Goal: Information Seeking & Learning: Check status

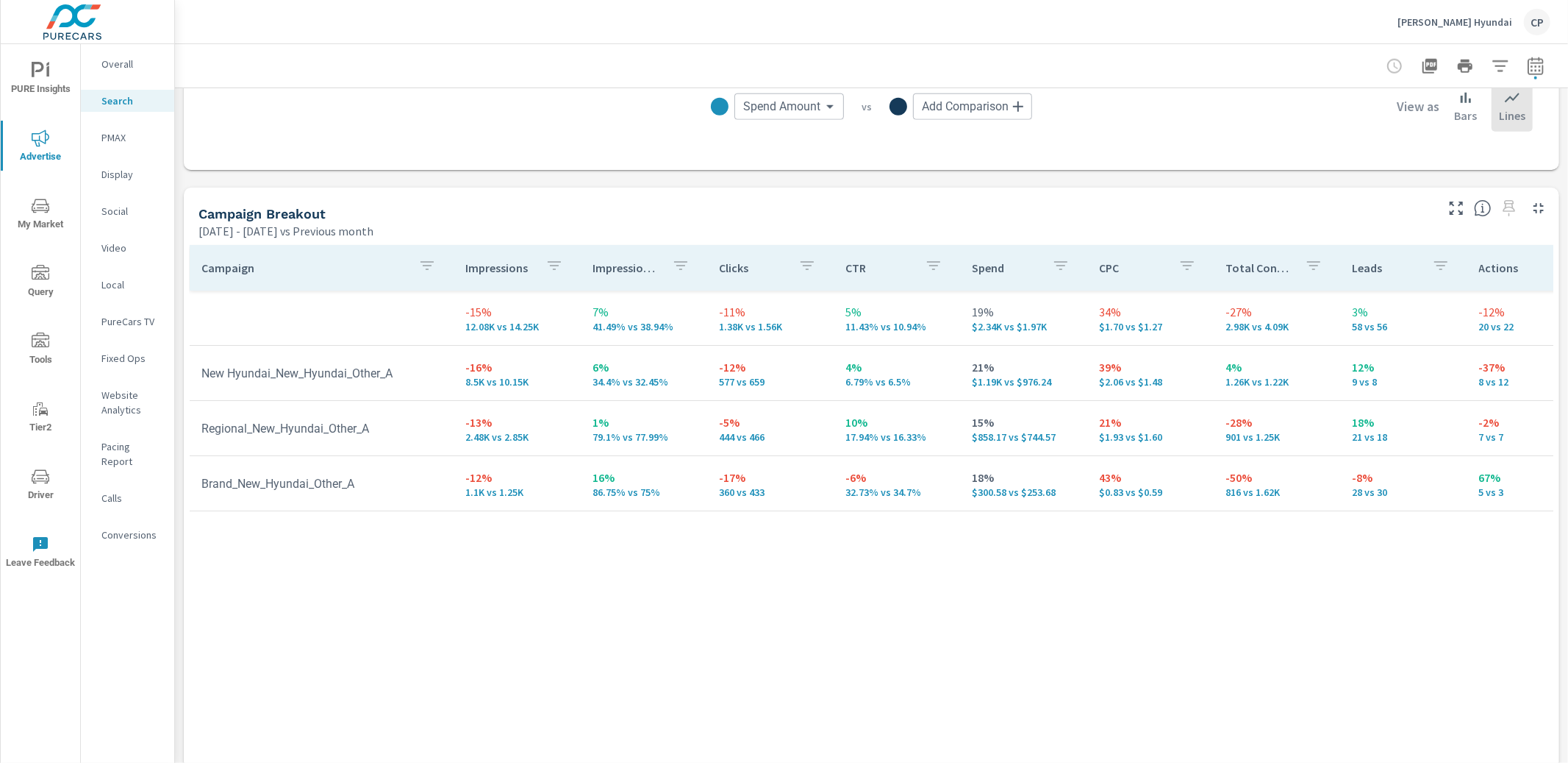
scroll to position [1327, 0]
click at [1534, 64] on icon "button" at bounding box center [1536, 67] width 18 height 18
select select "Previous month"
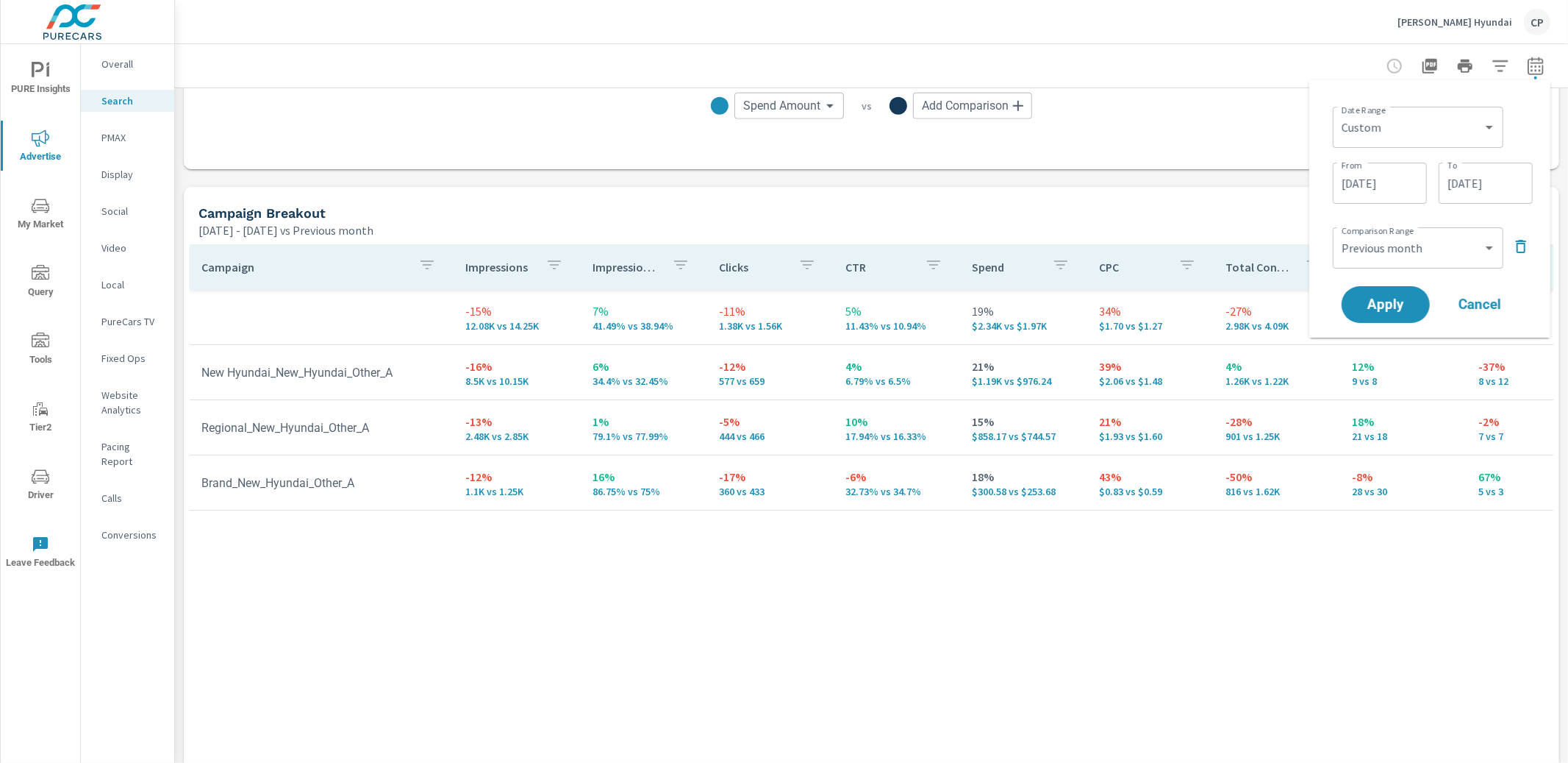
click at [1495, 182] on input "09/17/2025" at bounding box center [1486, 183] width 82 height 29
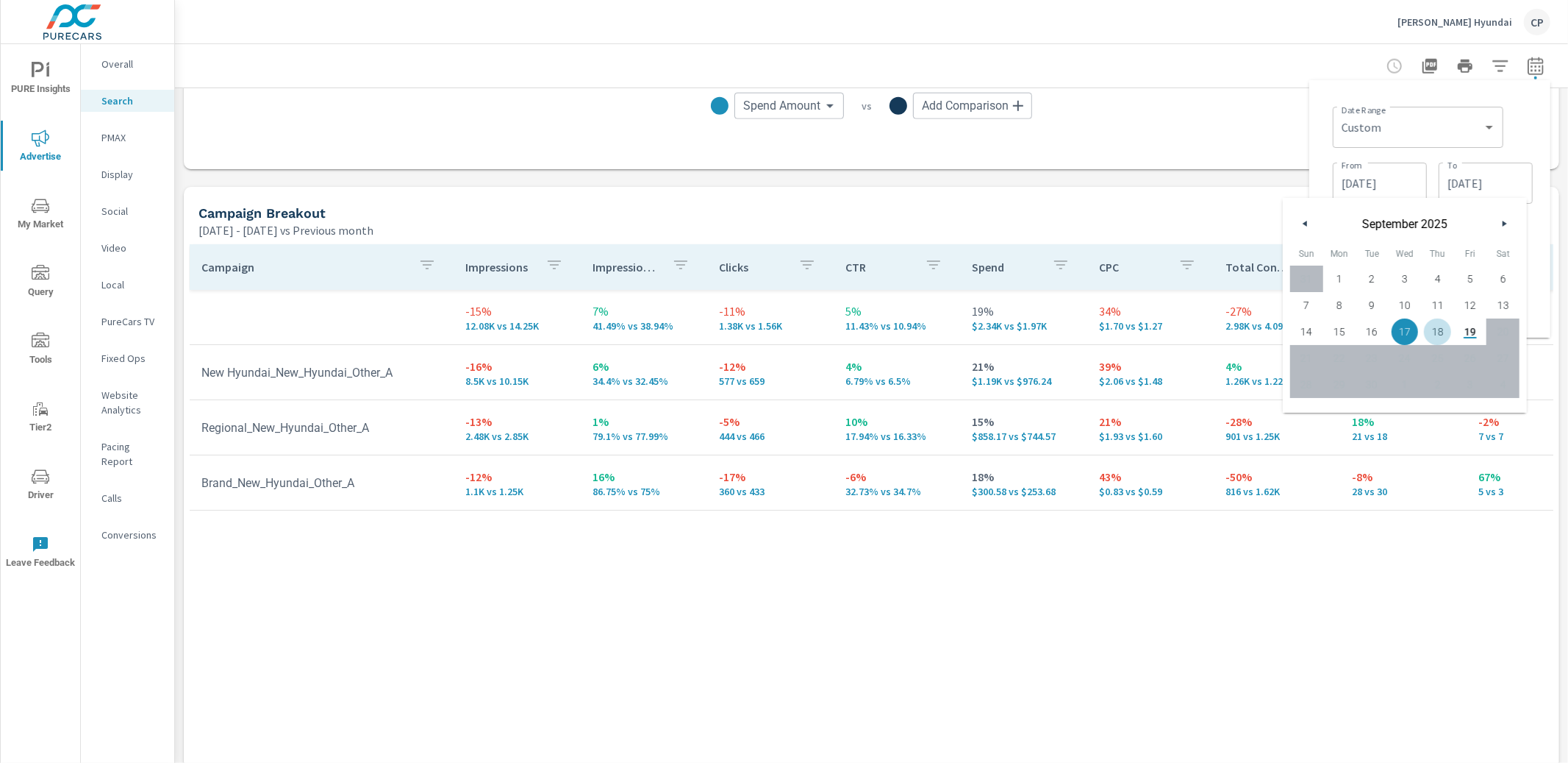
click at [1432, 333] on span "18" at bounding box center [1438, 332] width 33 height 19
type input "09/18/2025"
drag, startPoint x: 1522, startPoint y: 130, endPoint x: 1510, endPoint y: 137, distance: 13.9
click at [1520, 131] on div "Date Range Custom Yesterday Last week Last 7 days Last 14 days Last 30 days Las…" at bounding box center [1432, 125] width 200 height 50
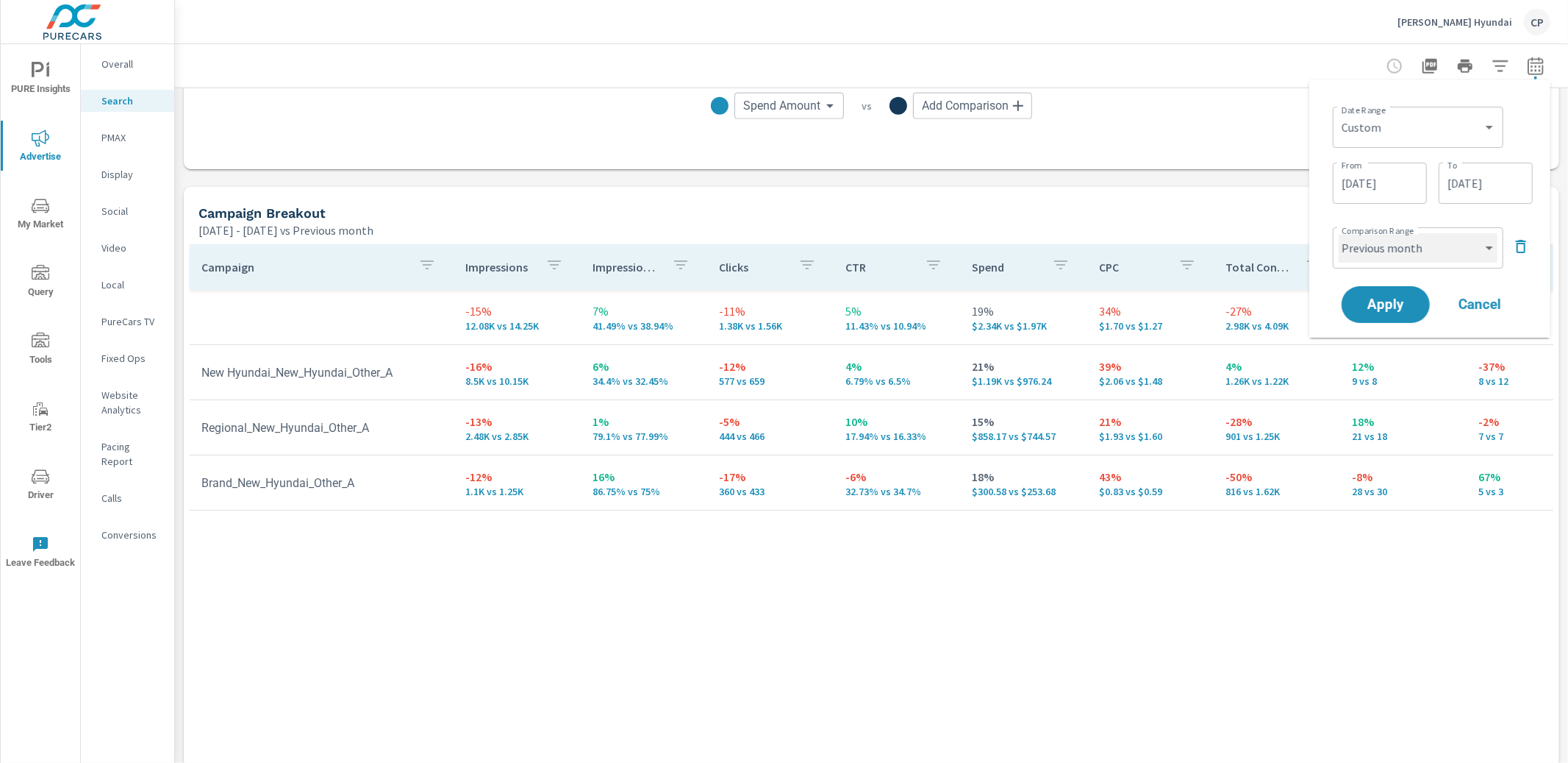
click at [1449, 236] on select "Custom Previous period Previous month Previous year" at bounding box center [1418, 247] width 159 height 29
click at [1339, 233] on select "Custom Previous period Previous month Previous year" at bounding box center [1418, 247] width 159 height 29
select select "custom"
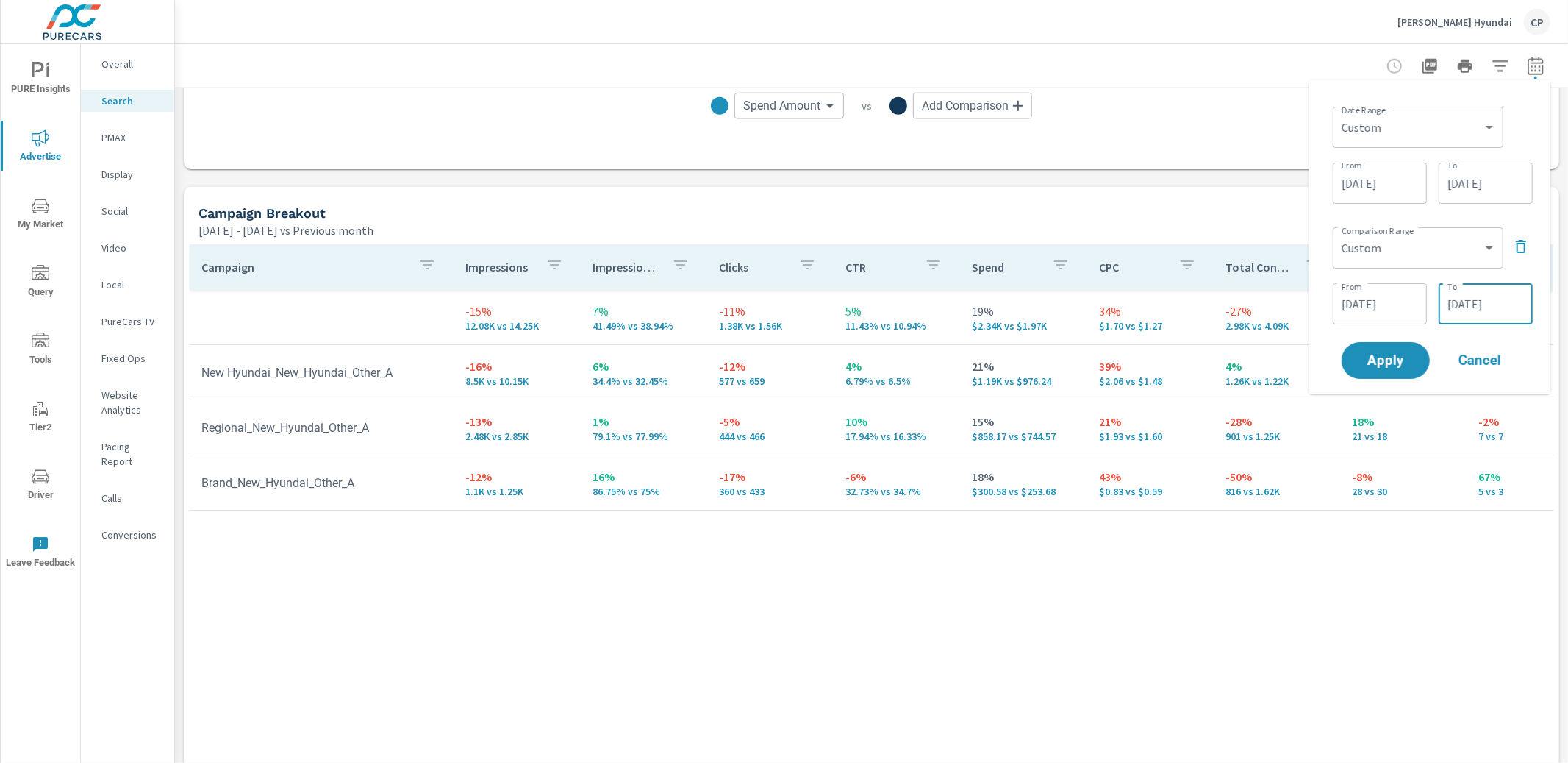
click at [1492, 310] on input "08/18/2025" at bounding box center [1486, 304] width 82 height 29
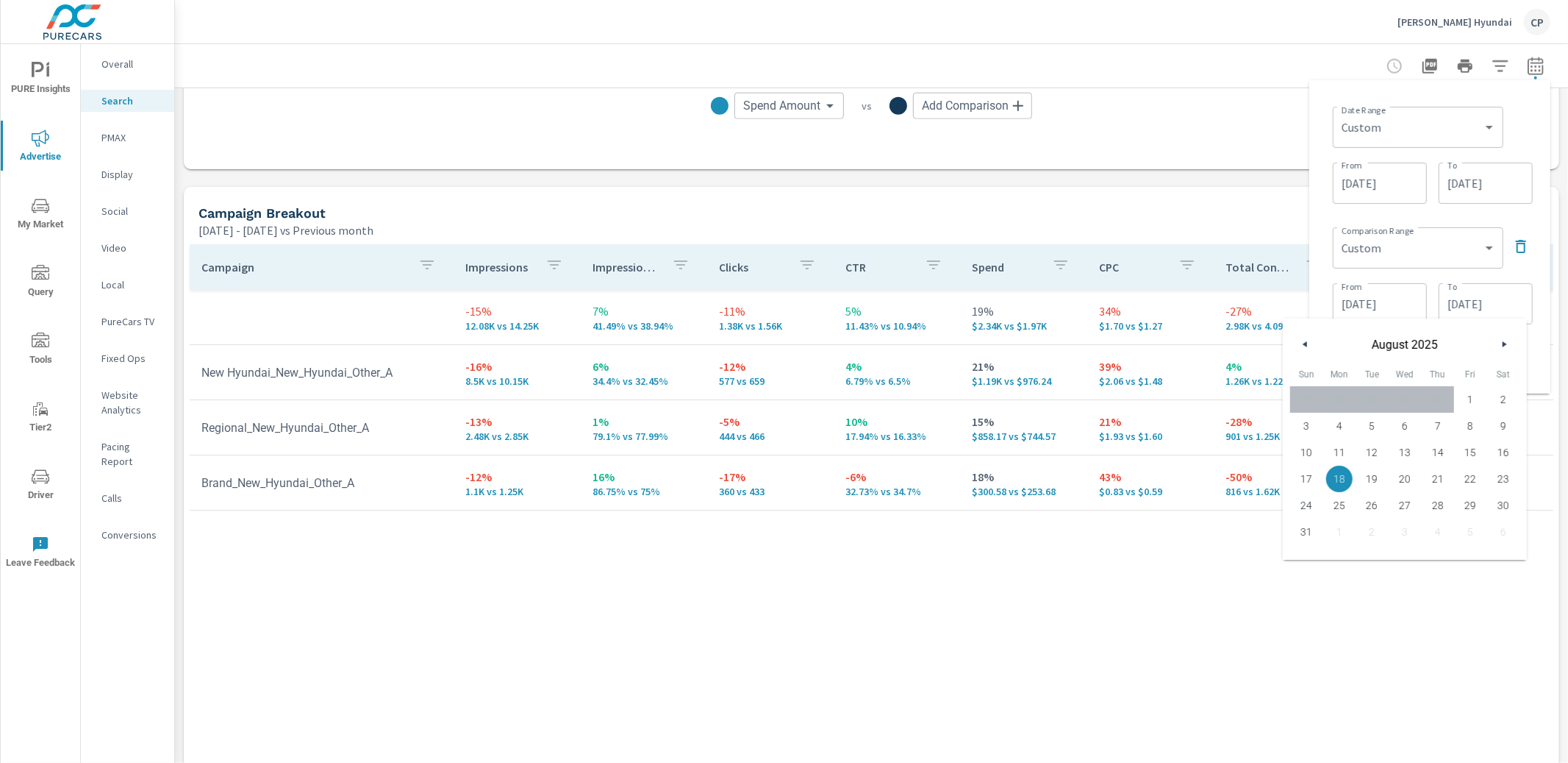
click at [1520, 214] on div "Date Range Custom Yesterday Last week Last 7 days Last 14 days Last 30 days Las…" at bounding box center [1429, 237] width 217 height 290
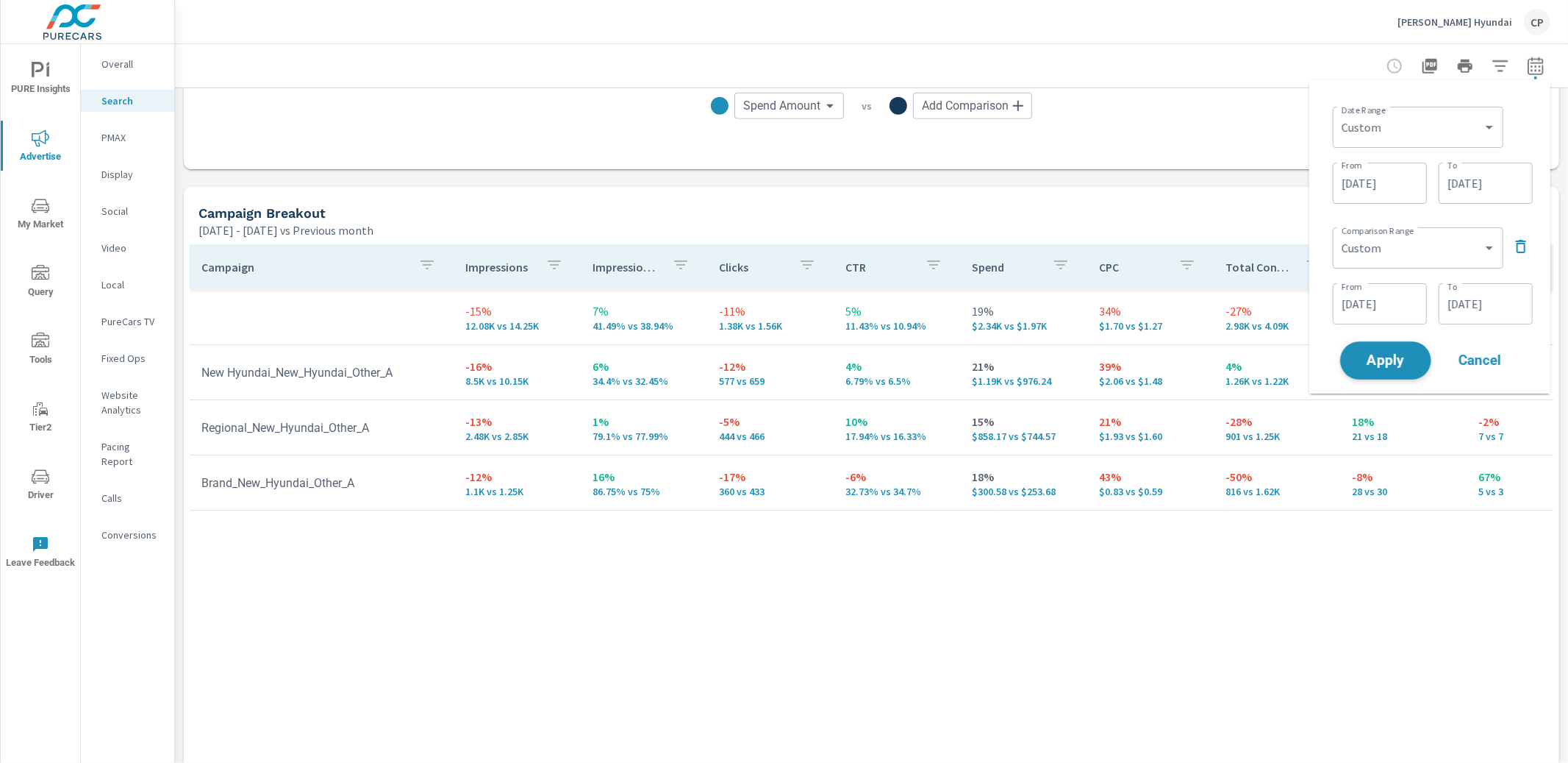
click at [1393, 354] on span "Apply" at bounding box center [1385, 361] width 60 height 14
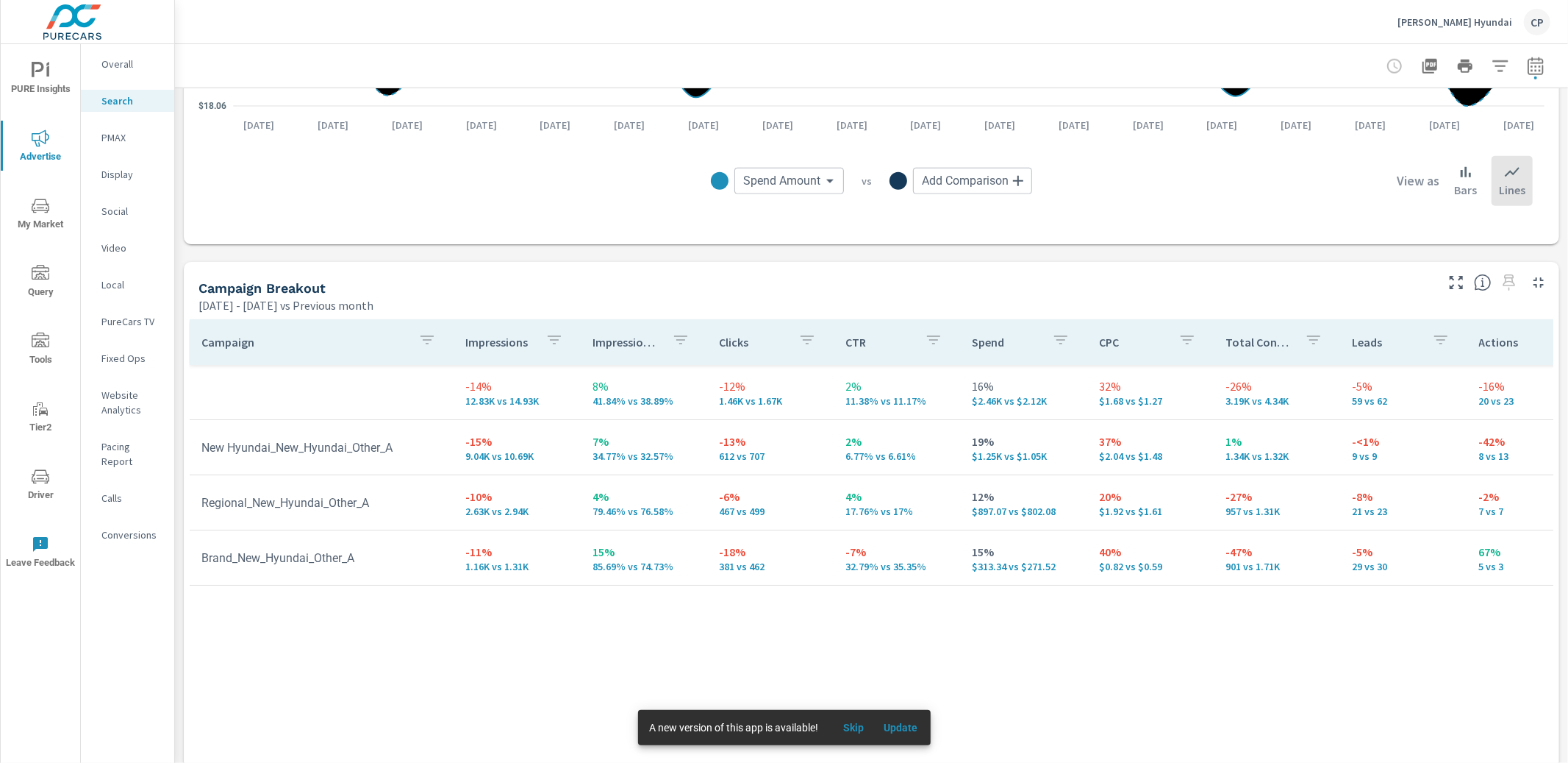
scroll to position [1252, 0]
click at [1536, 64] on icon "button" at bounding box center [1536, 67] width 18 height 18
select select "Previous month"
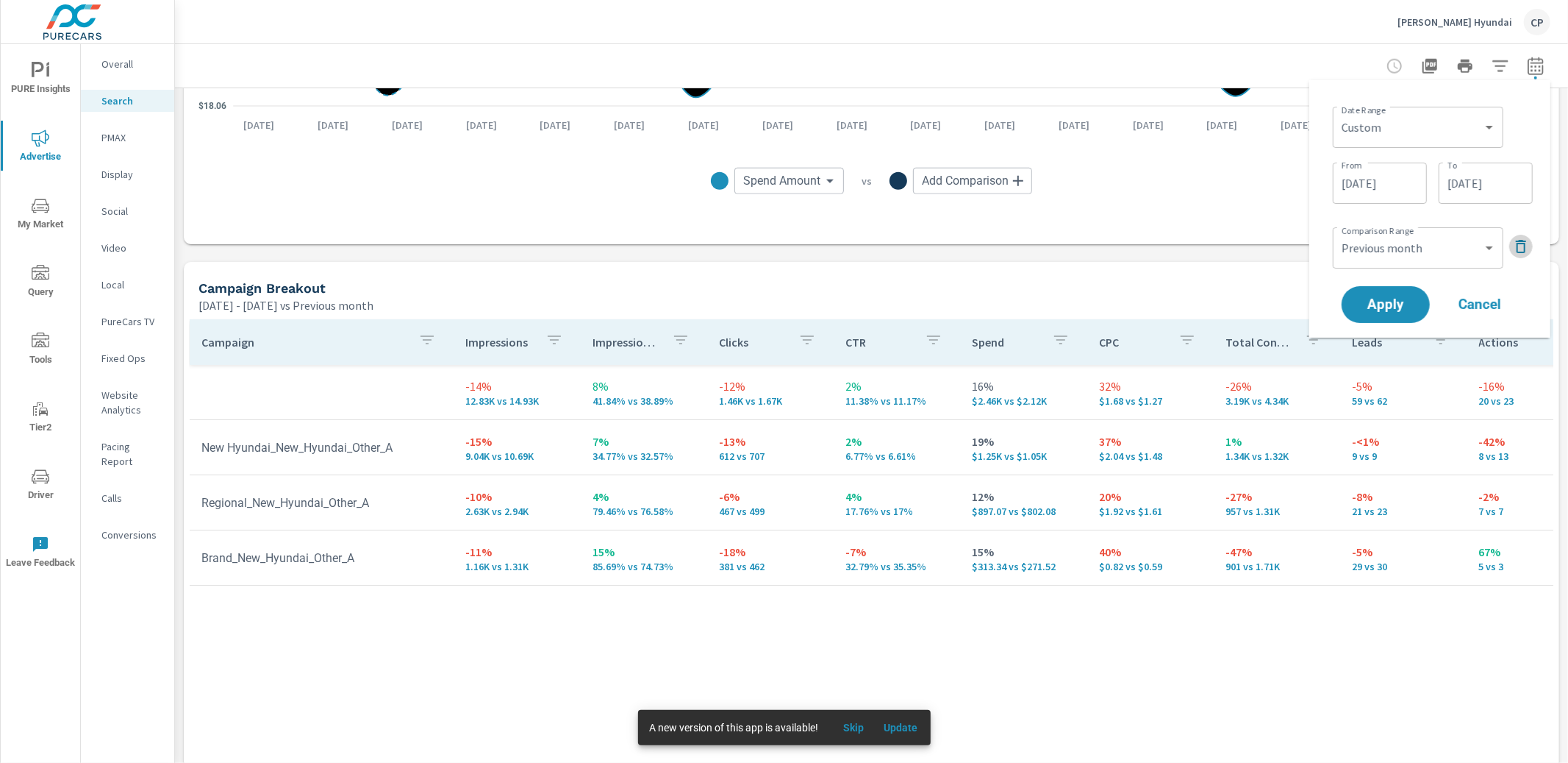
drag, startPoint x: 1522, startPoint y: 247, endPoint x: 1514, endPoint y: 246, distance: 8.1
click at [1522, 247] on icon "button" at bounding box center [1521, 247] width 18 height 18
click at [1400, 256] on span "Apply" at bounding box center [1385, 263] width 60 height 14
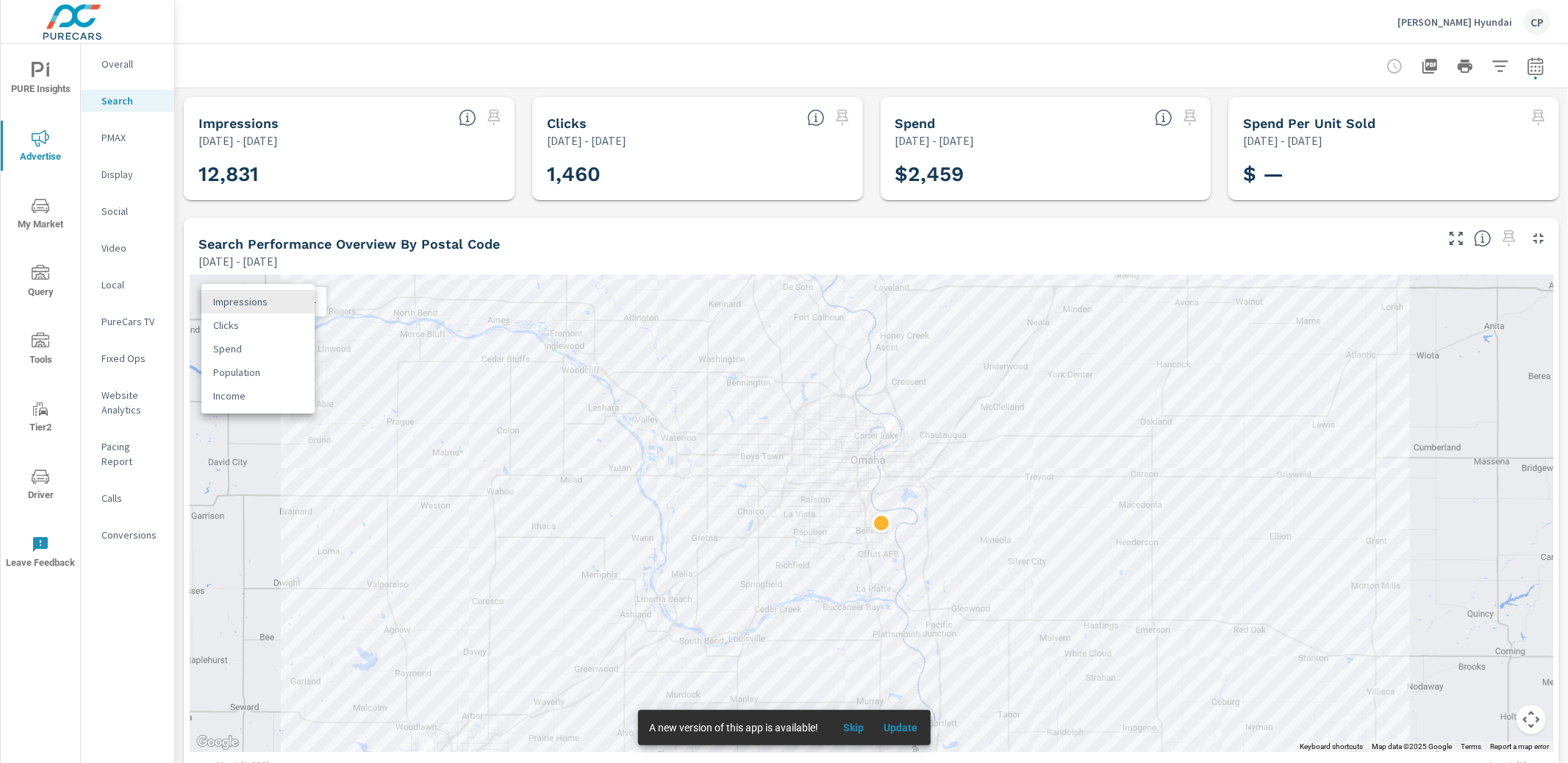
drag, startPoint x: 237, startPoint y: 305, endPoint x: 243, endPoint y: 330, distance: 25.7
click at [237, 306] on body "PURE Insights Advertise My Market Query Tools Tier2 Driver Leave Feedback Overa…" at bounding box center [784, 382] width 1568 height 763
drag, startPoint x: 252, startPoint y: 347, endPoint x: 229, endPoint y: 346, distance: 23.0
click at [250, 347] on li "Spend" at bounding box center [258, 348] width 113 height 23
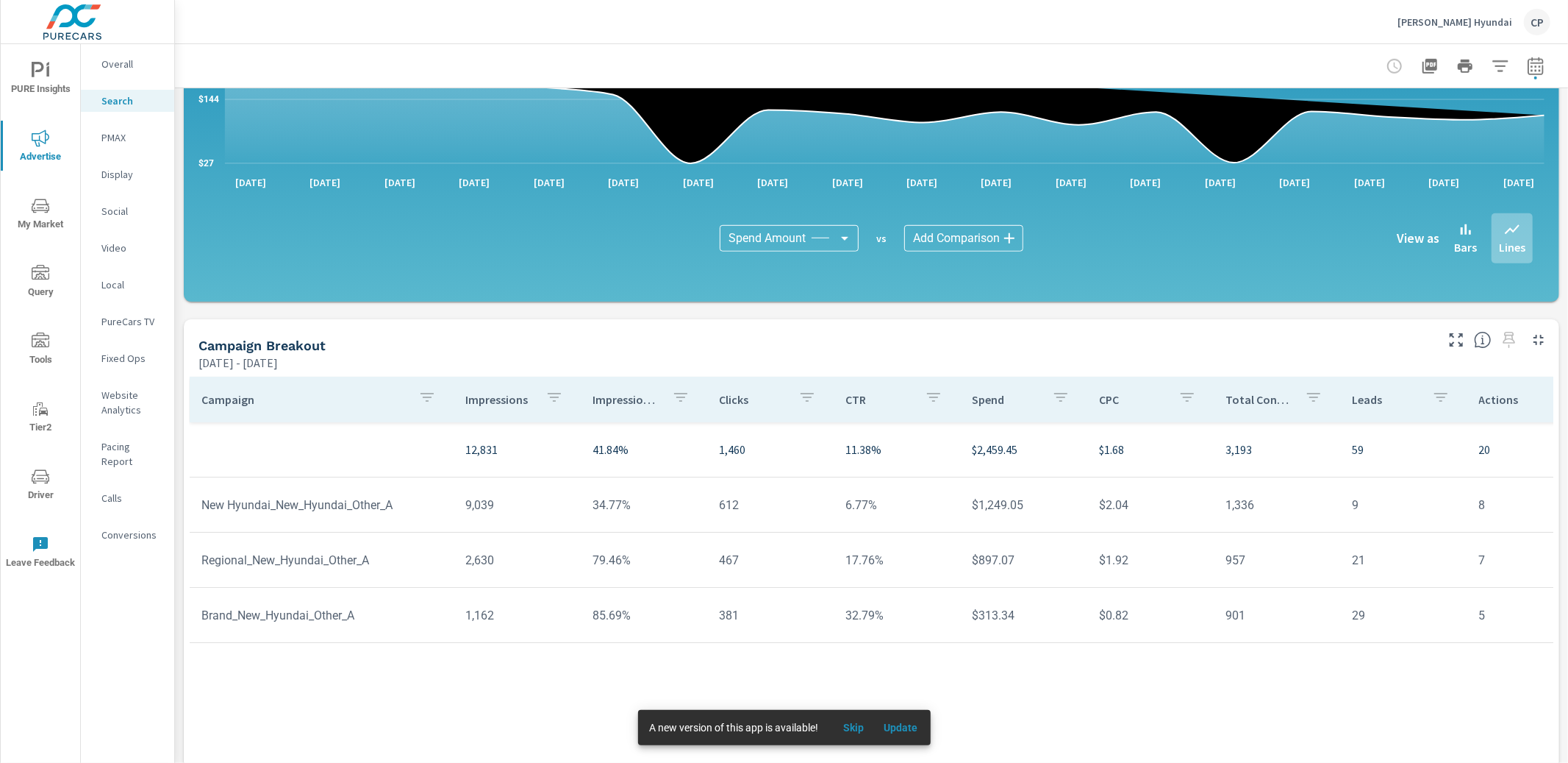
scroll to position [857, 0]
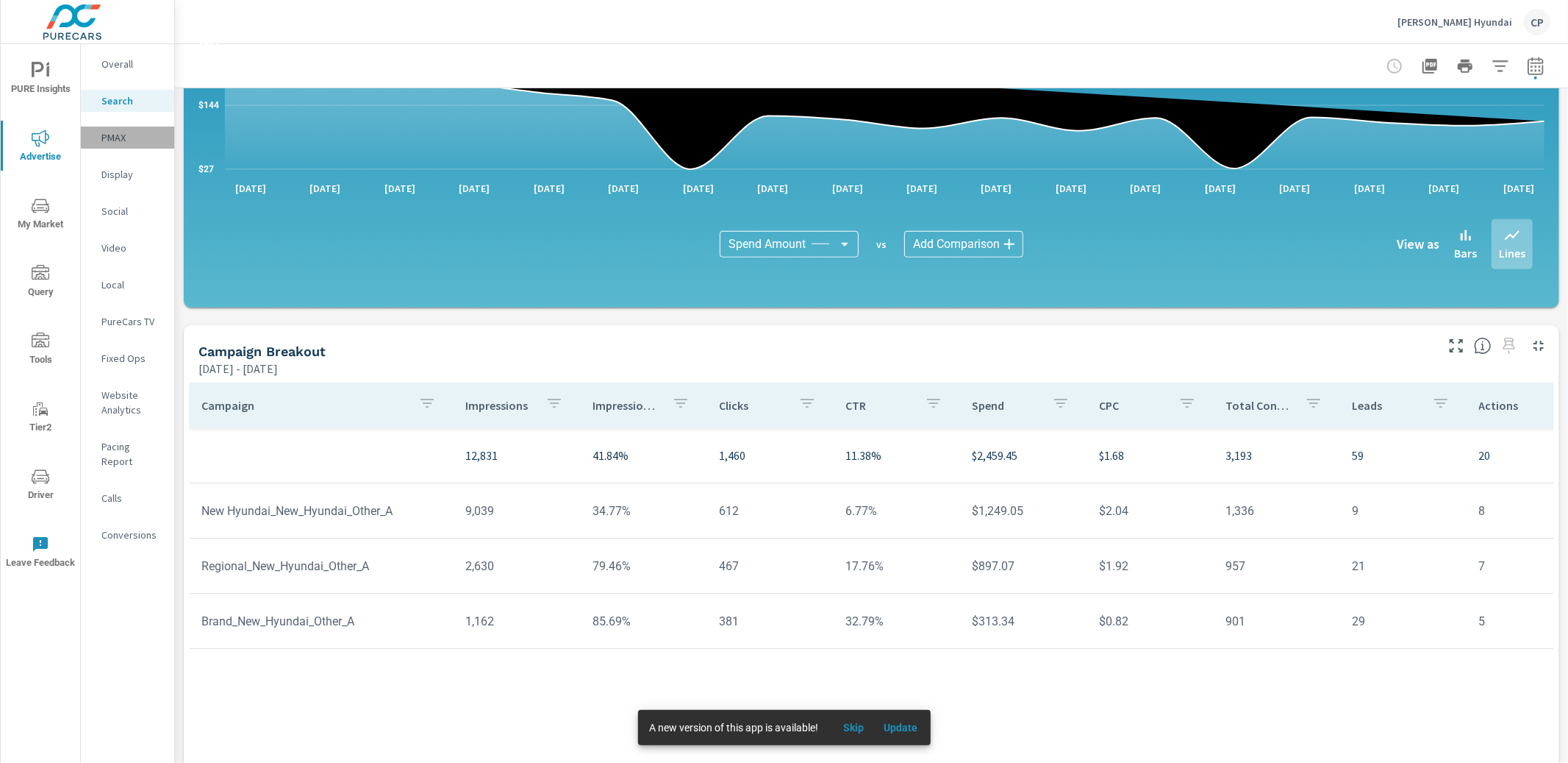
click at [127, 136] on p "PMAX" at bounding box center [131, 138] width 61 height 15
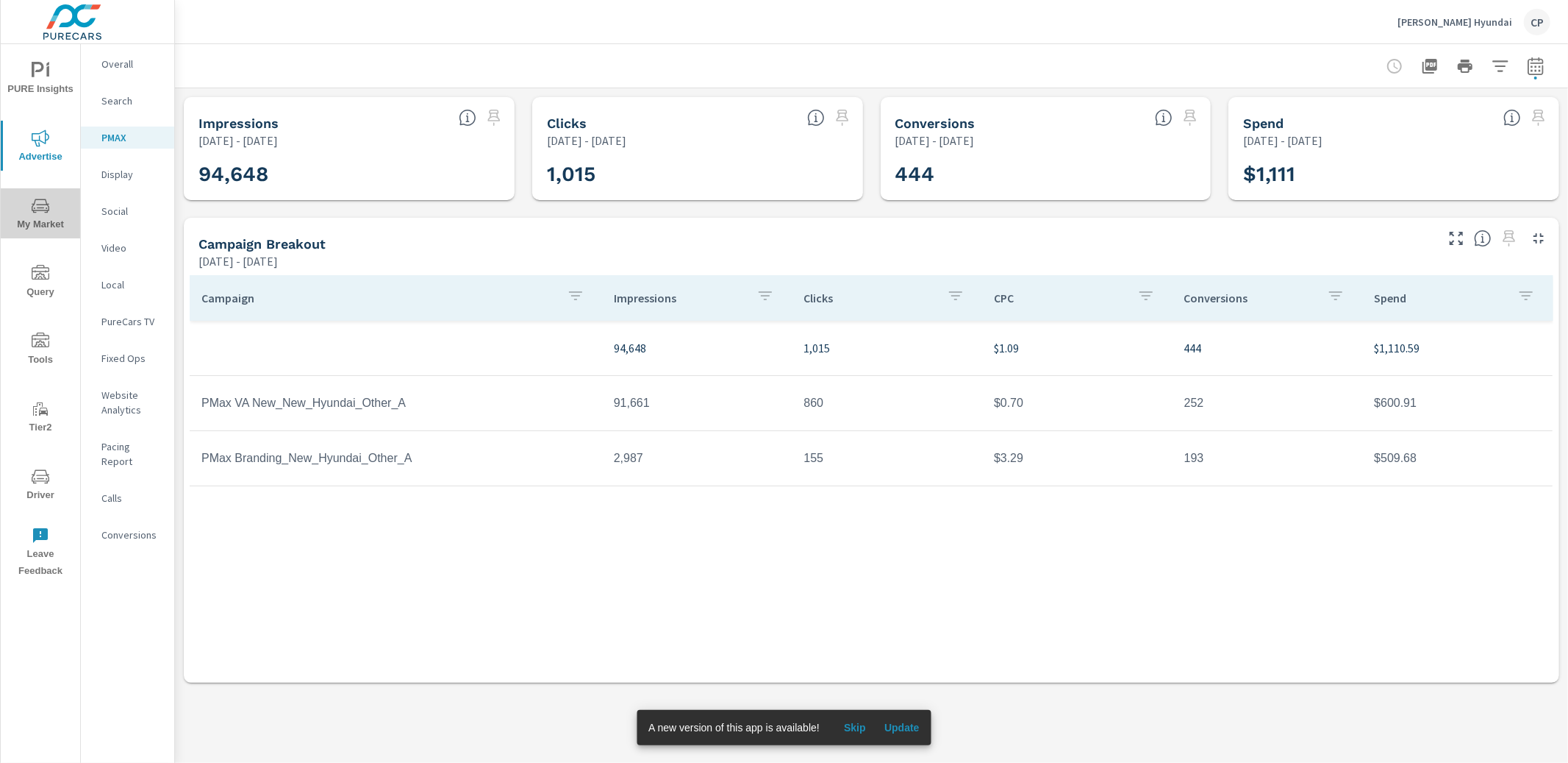
click at [58, 221] on span "My Market" at bounding box center [40, 215] width 70 height 36
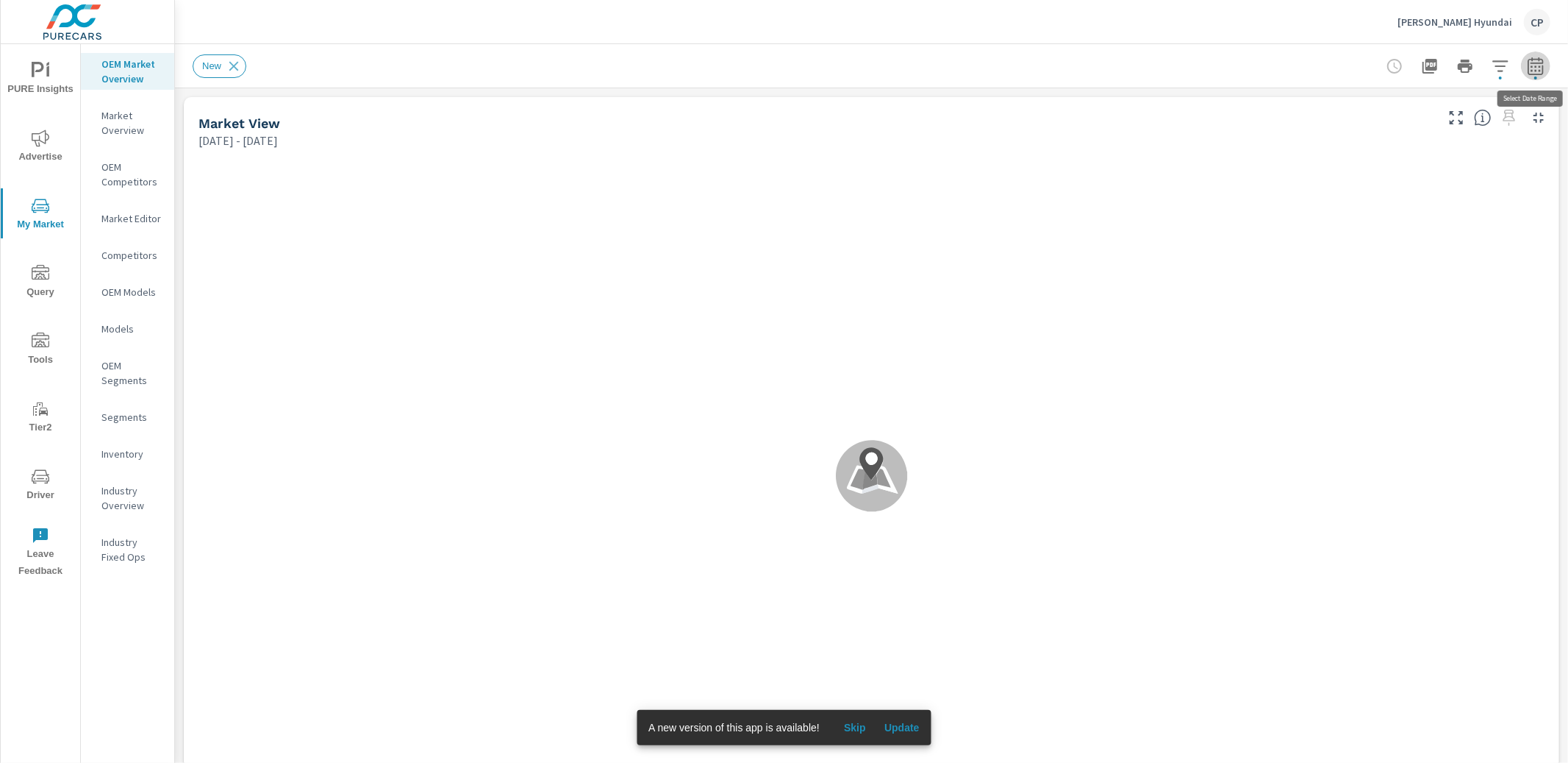
click at [1540, 61] on icon "button" at bounding box center [1535, 66] width 16 height 18
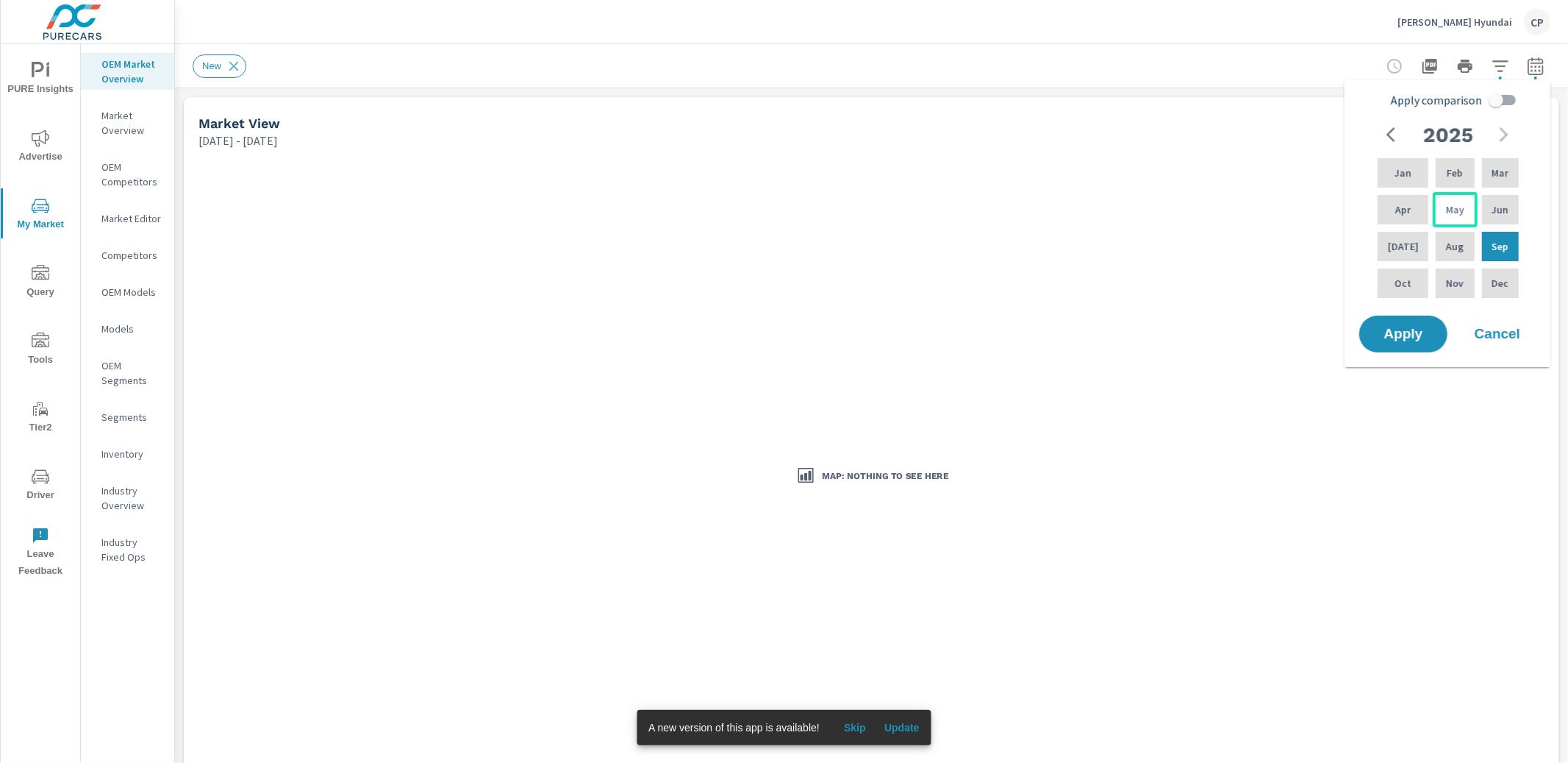
drag, startPoint x: 1446, startPoint y: 171, endPoint x: 1444, endPoint y: 202, distance: 31.1
click at [1447, 172] on p "Feb" at bounding box center [1455, 173] width 16 height 15
click at [1446, 244] on p "Aug" at bounding box center [1455, 247] width 18 height 15
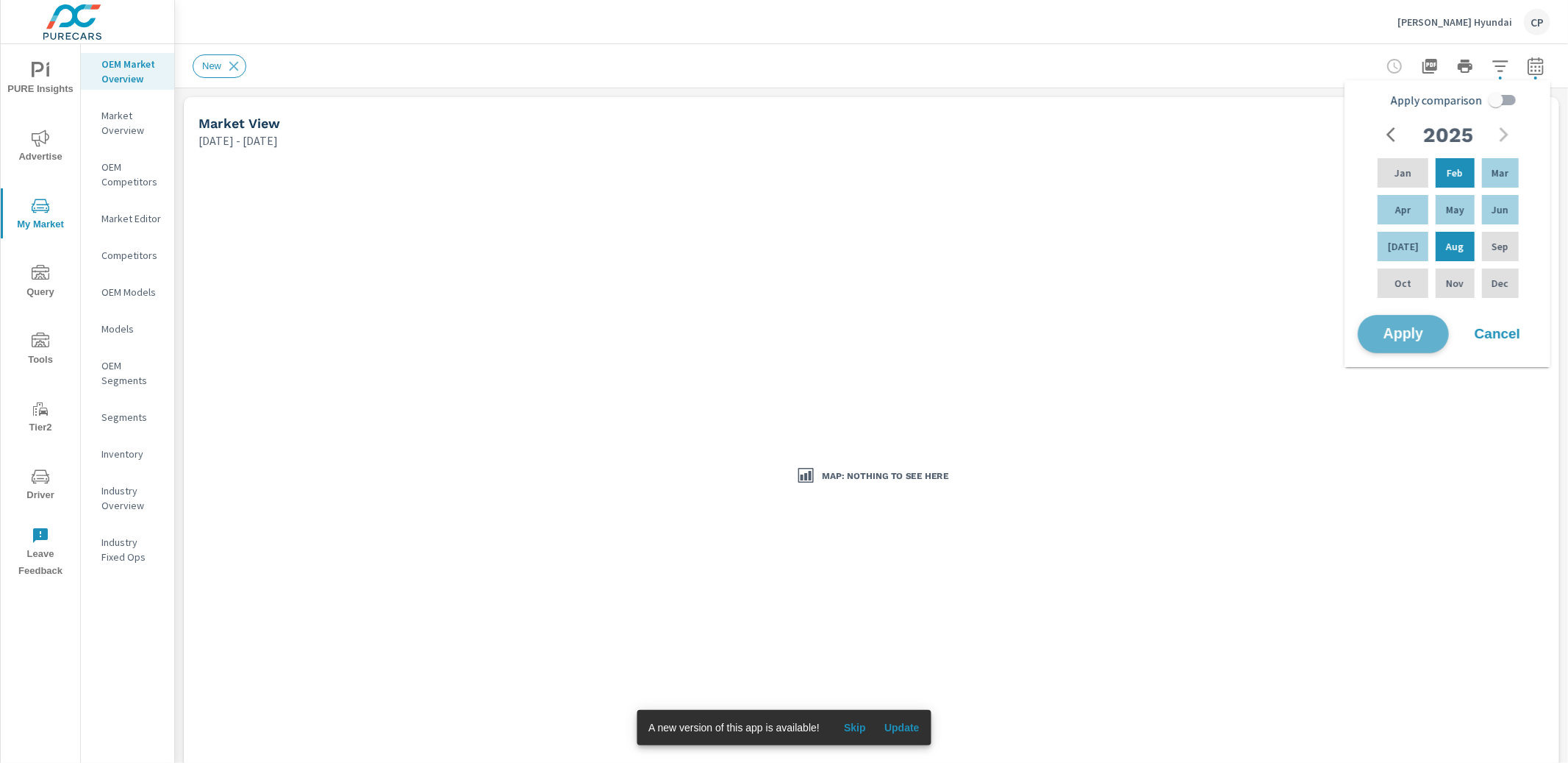
drag, startPoint x: 1398, startPoint y: 328, endPoint x: 1420, endPoint y: 327, distance: 22.0
click at [1398, 328] on span "Apply" at bounding box center [1403, 334] width 60 height 14
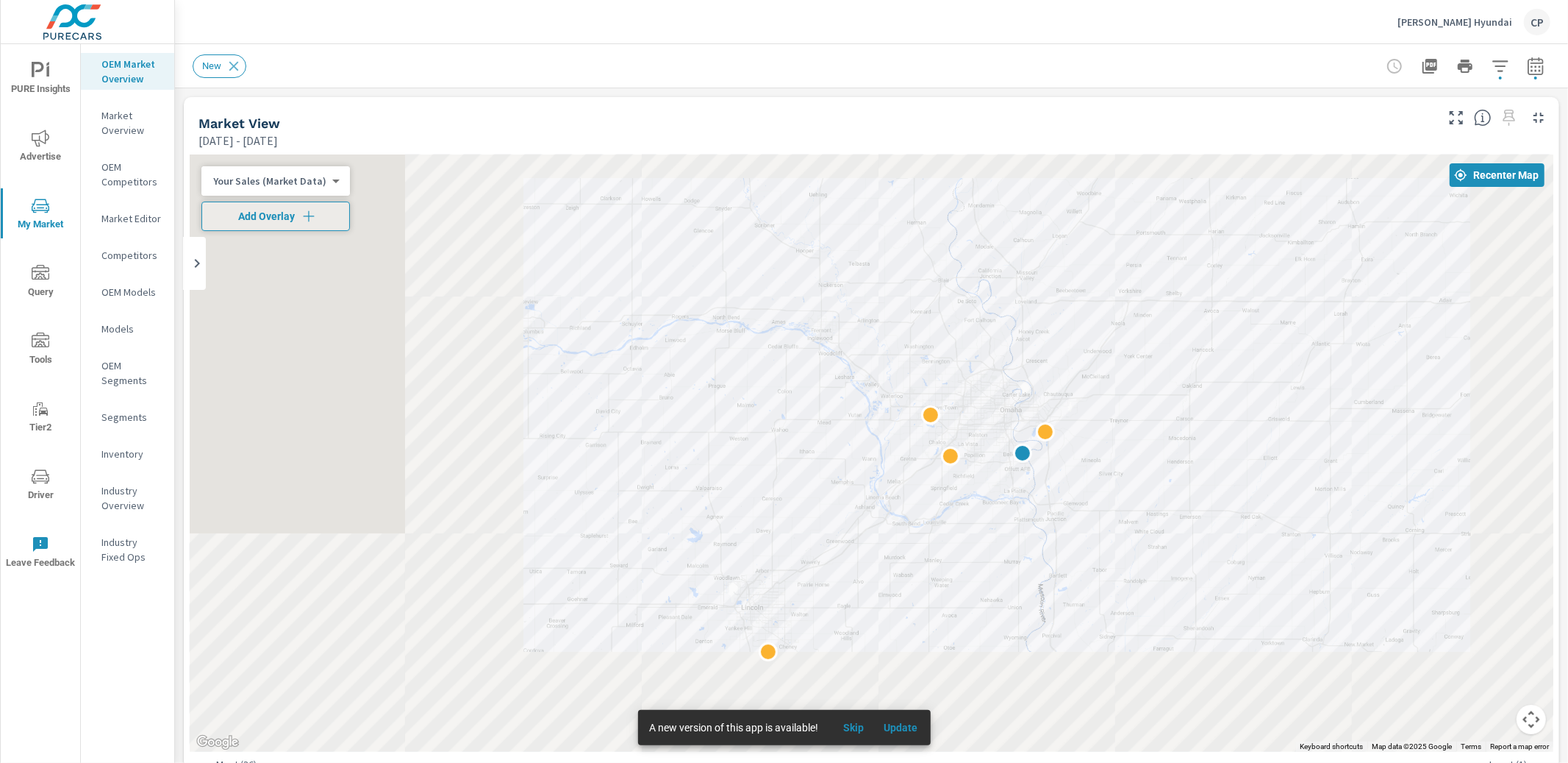
scroll to position [4, 0]
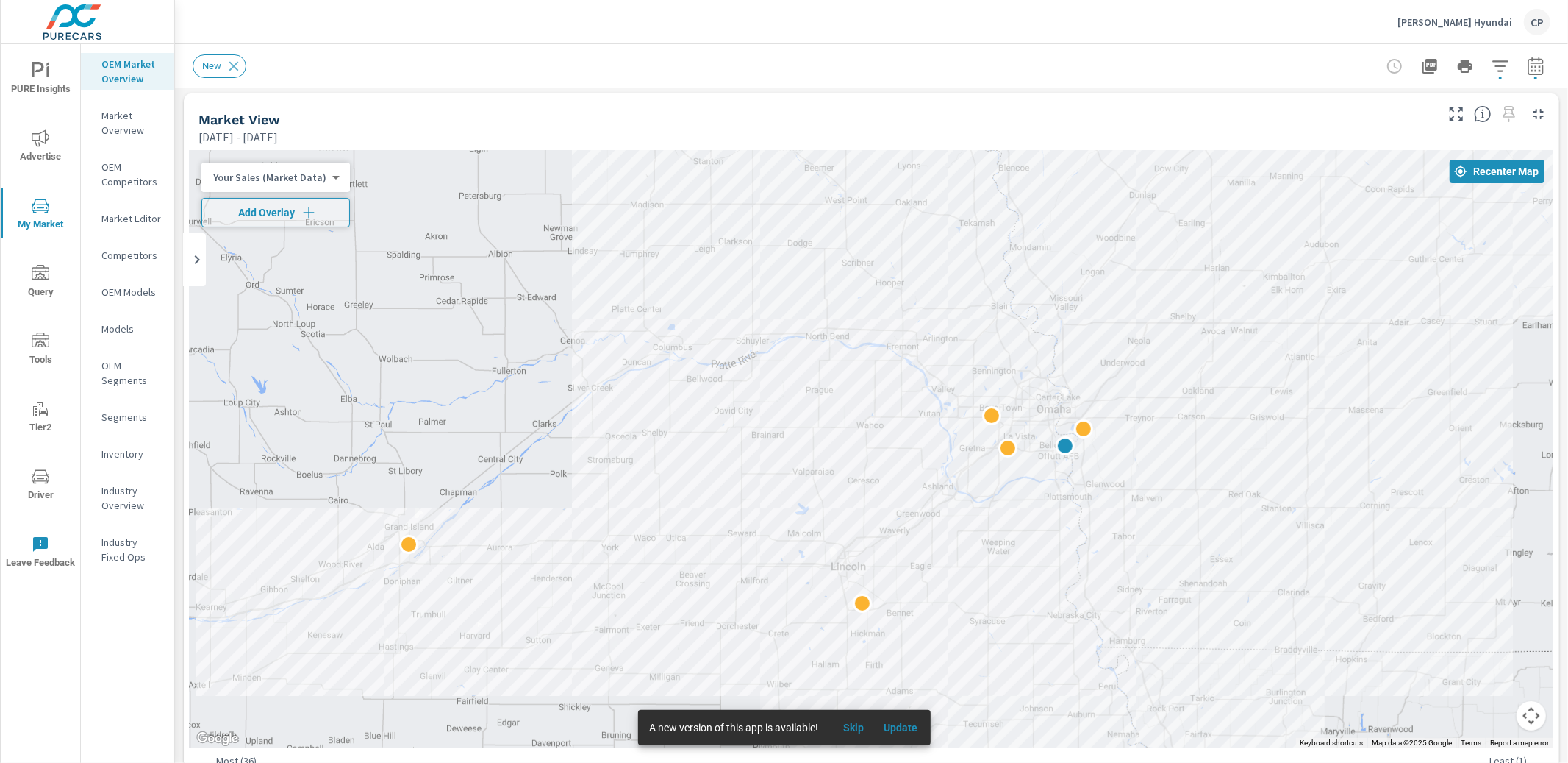
drag, startPoint x: 900, startPoint y: 264, endPoint x: 736, endPoint y: 239, distance: 165.9
click at [736, 239] on div at bounding box center [871, 449] width 1363 height 597
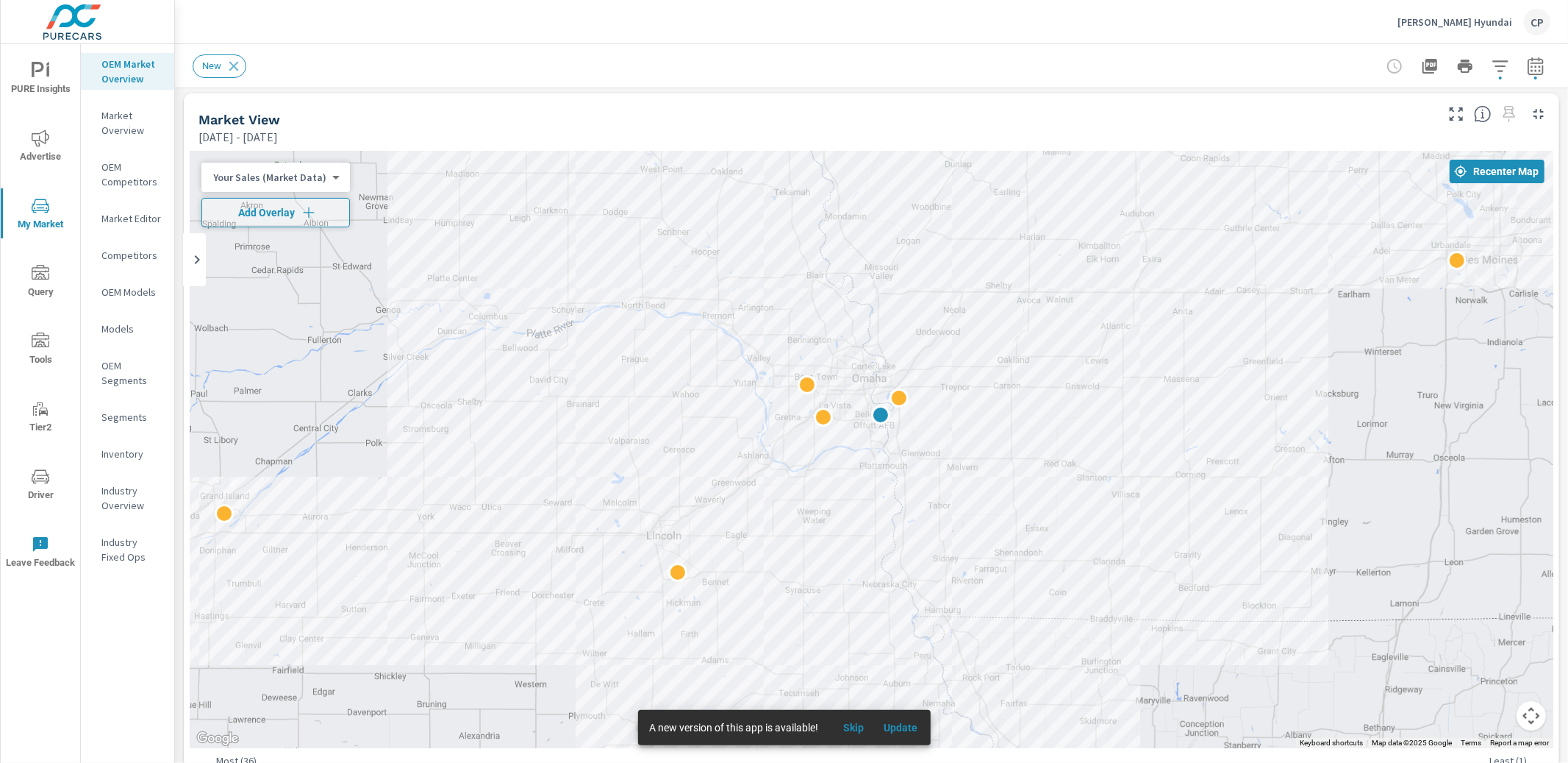
click at [1534, 73] on button "button" at bounding box center [1535, 66] width 29 height 29
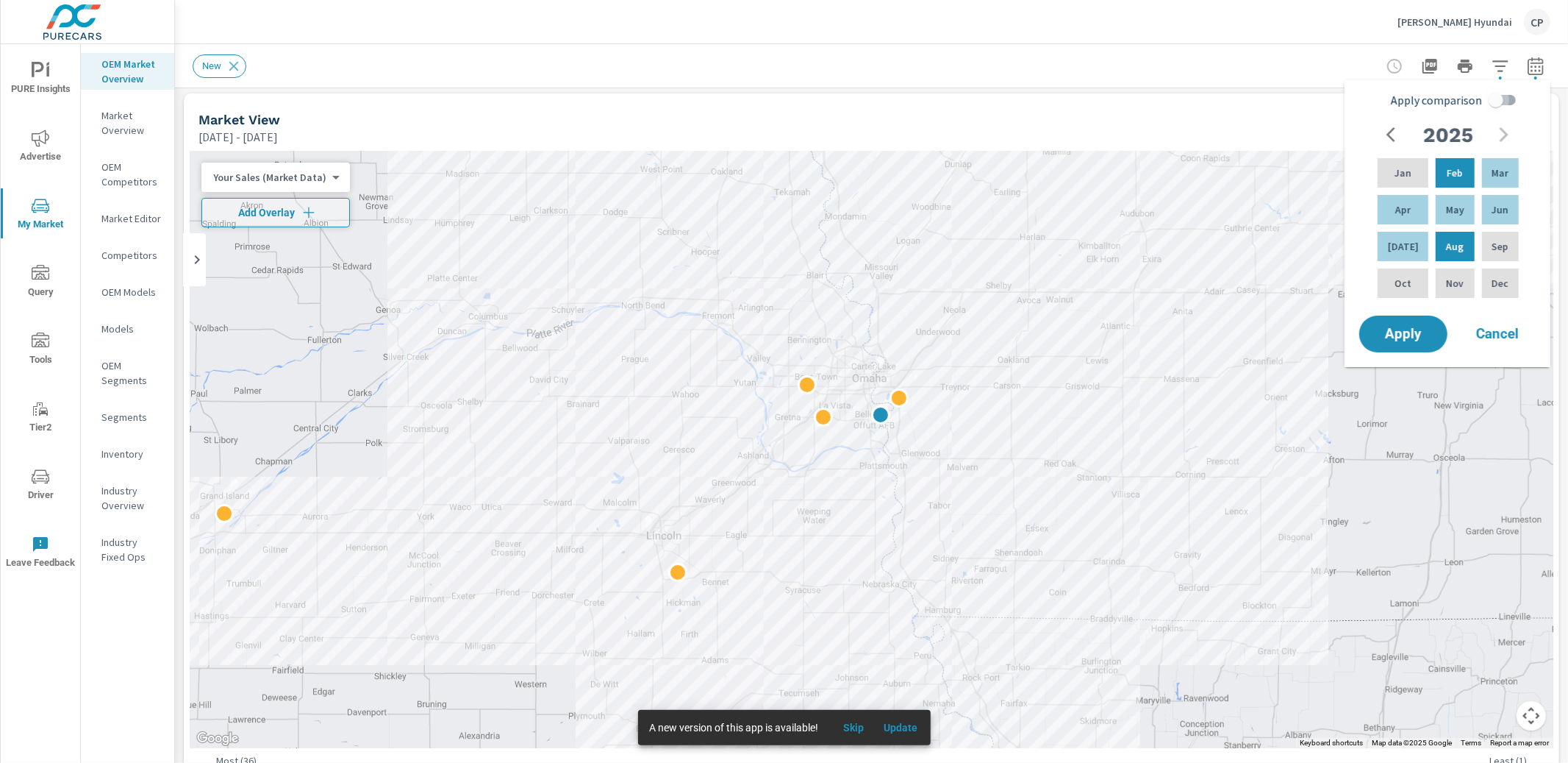
click at [1501, 98] on input "Apply comparison" at bounding box center [1496, 100] width 84 height 28
checkbox input "true"
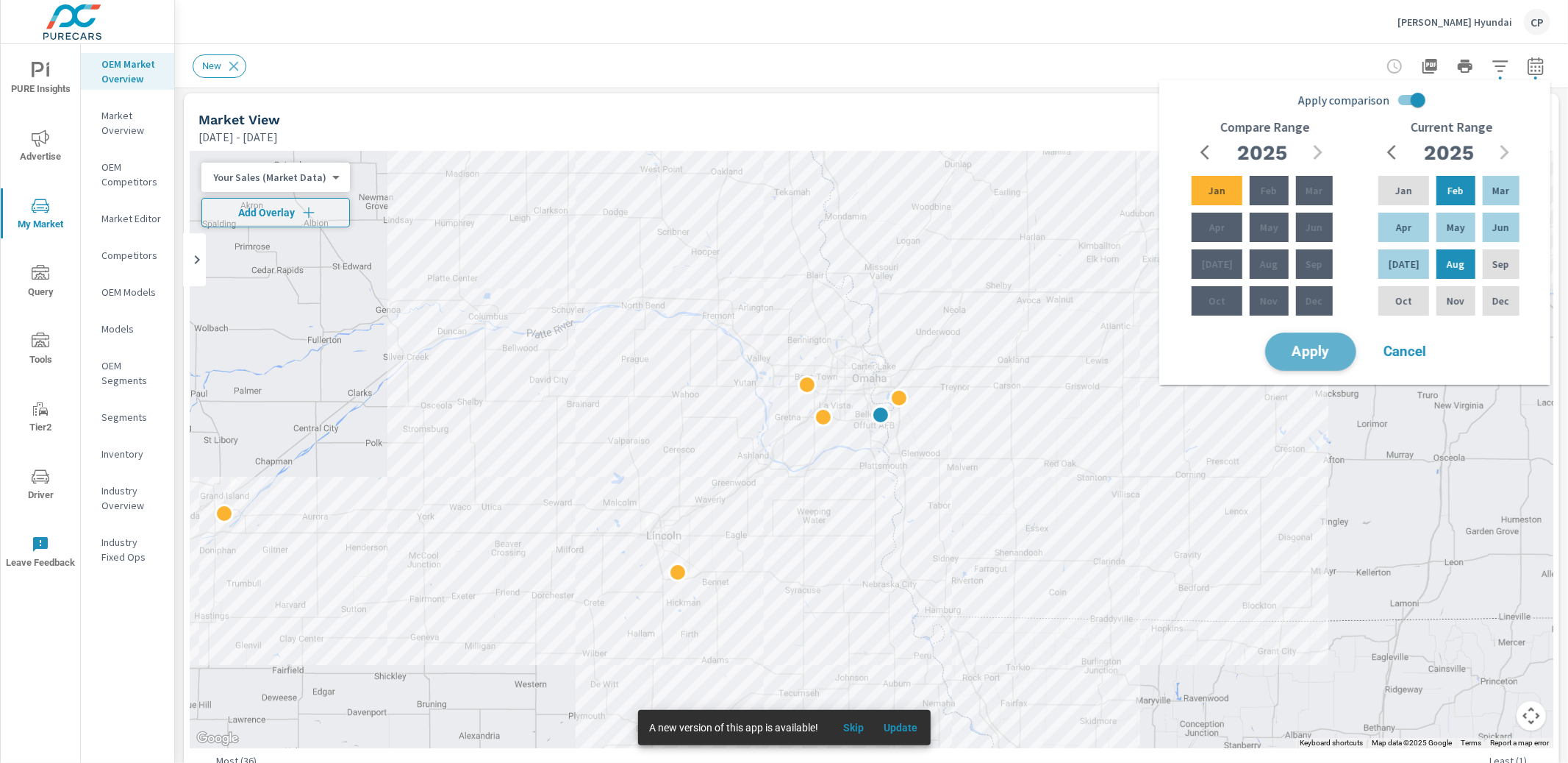
click at [1343, 355] on button "Apply" at bounding box center [1311, 352] width 91 height 38
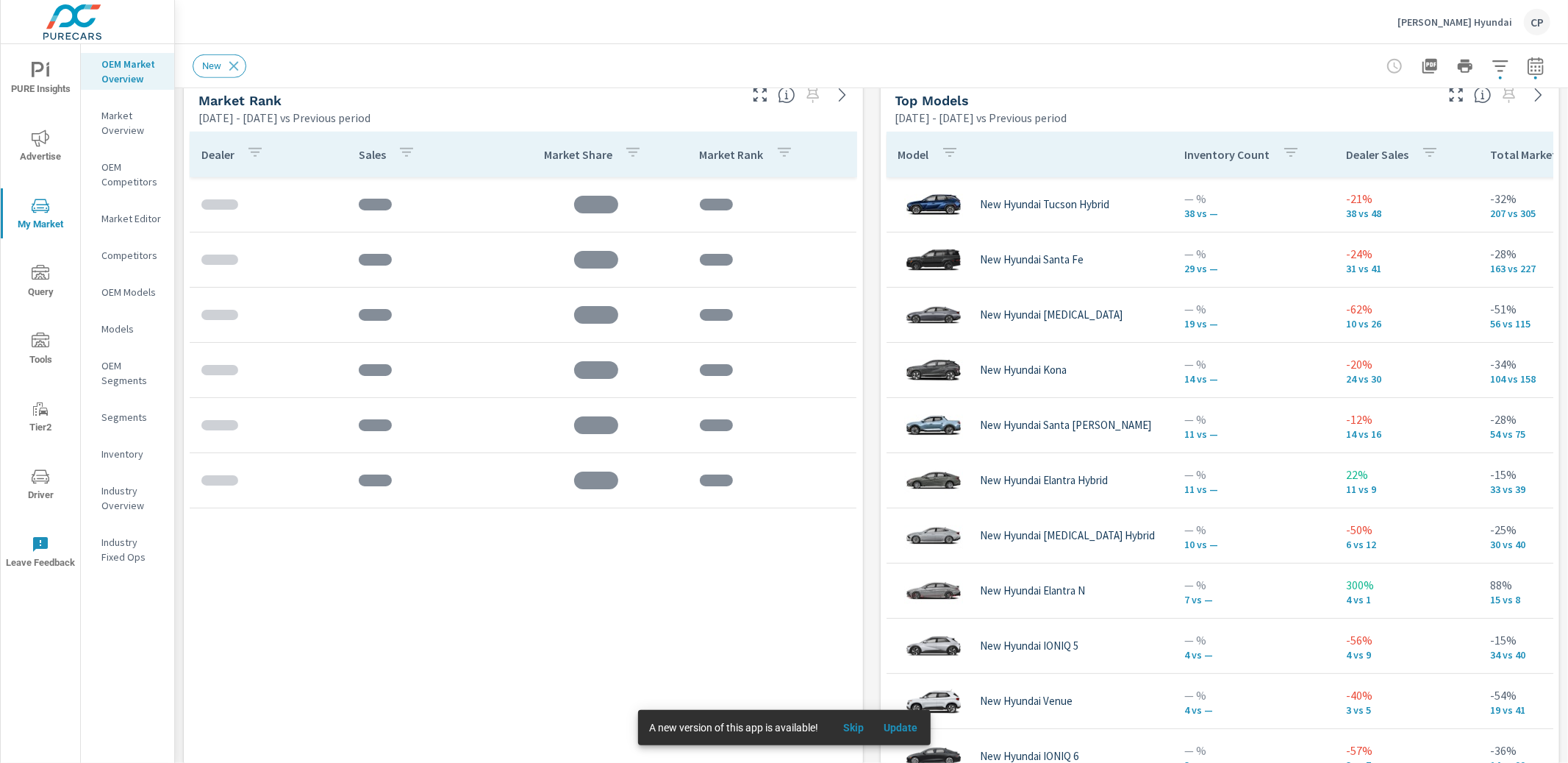
scroll to position [110, 0]
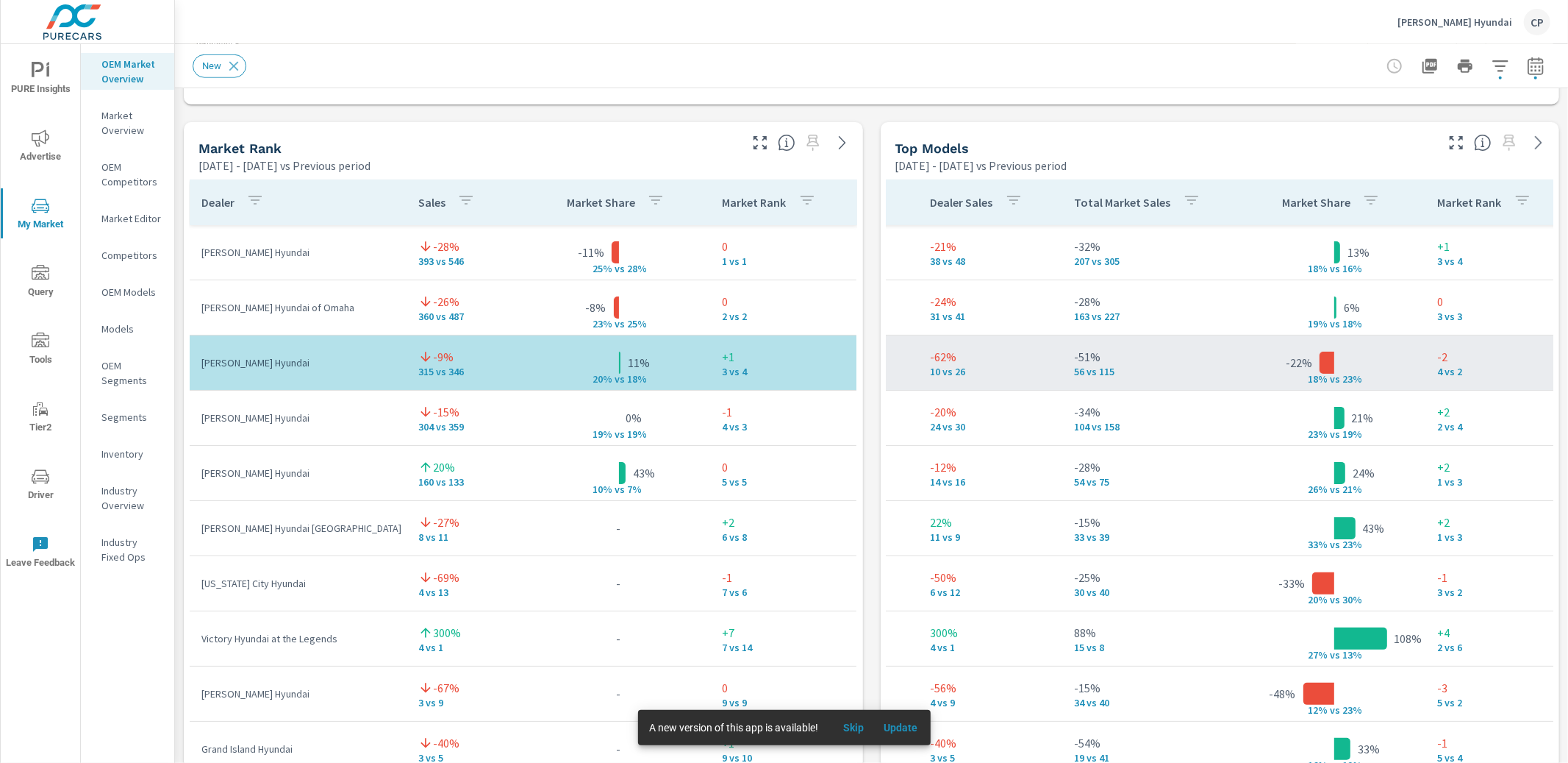
scroll to position [220, 434]
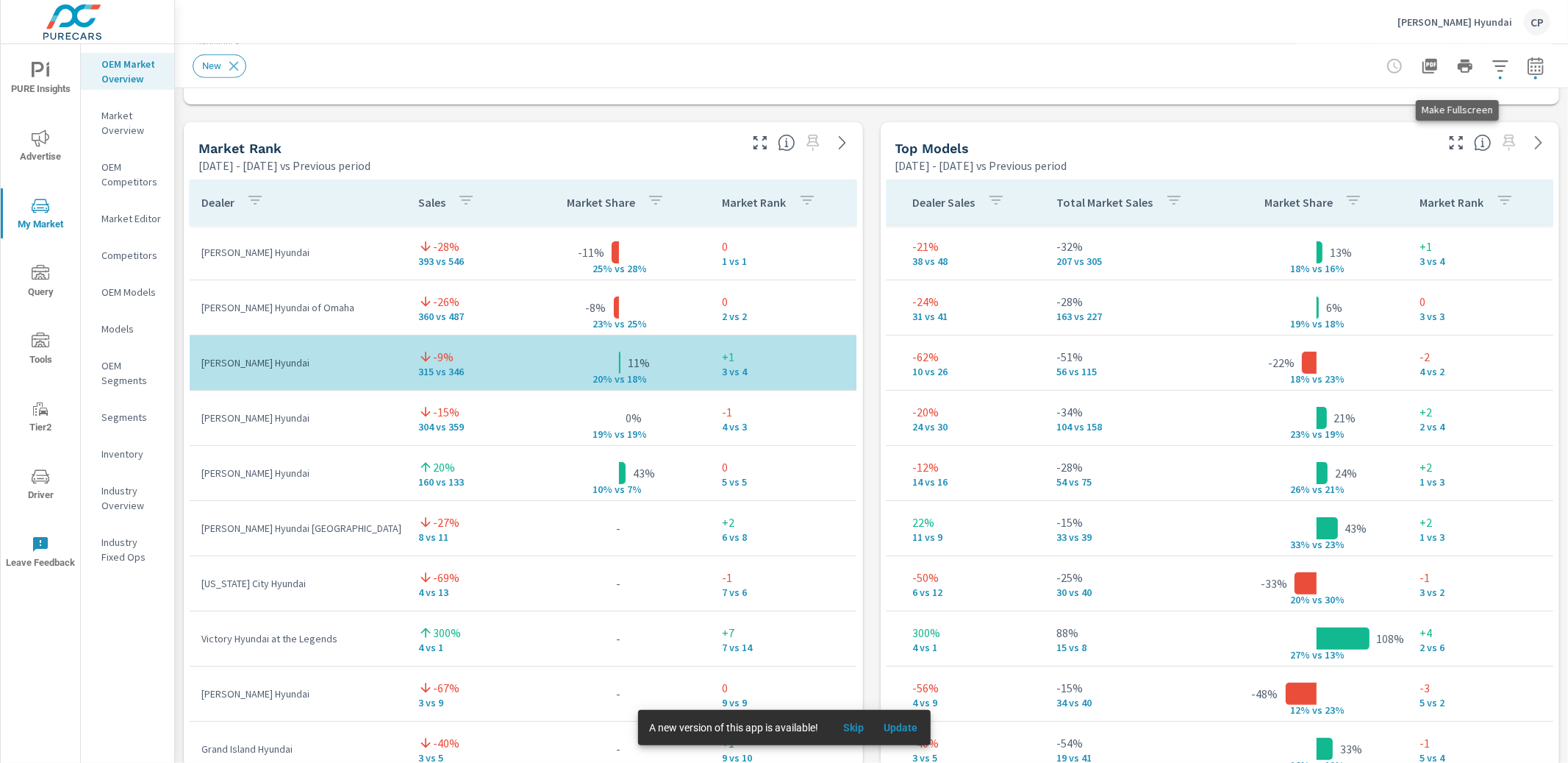
click at [1452, 141] on icon "button" at bounding box center [1456, 143] width 18 height 18
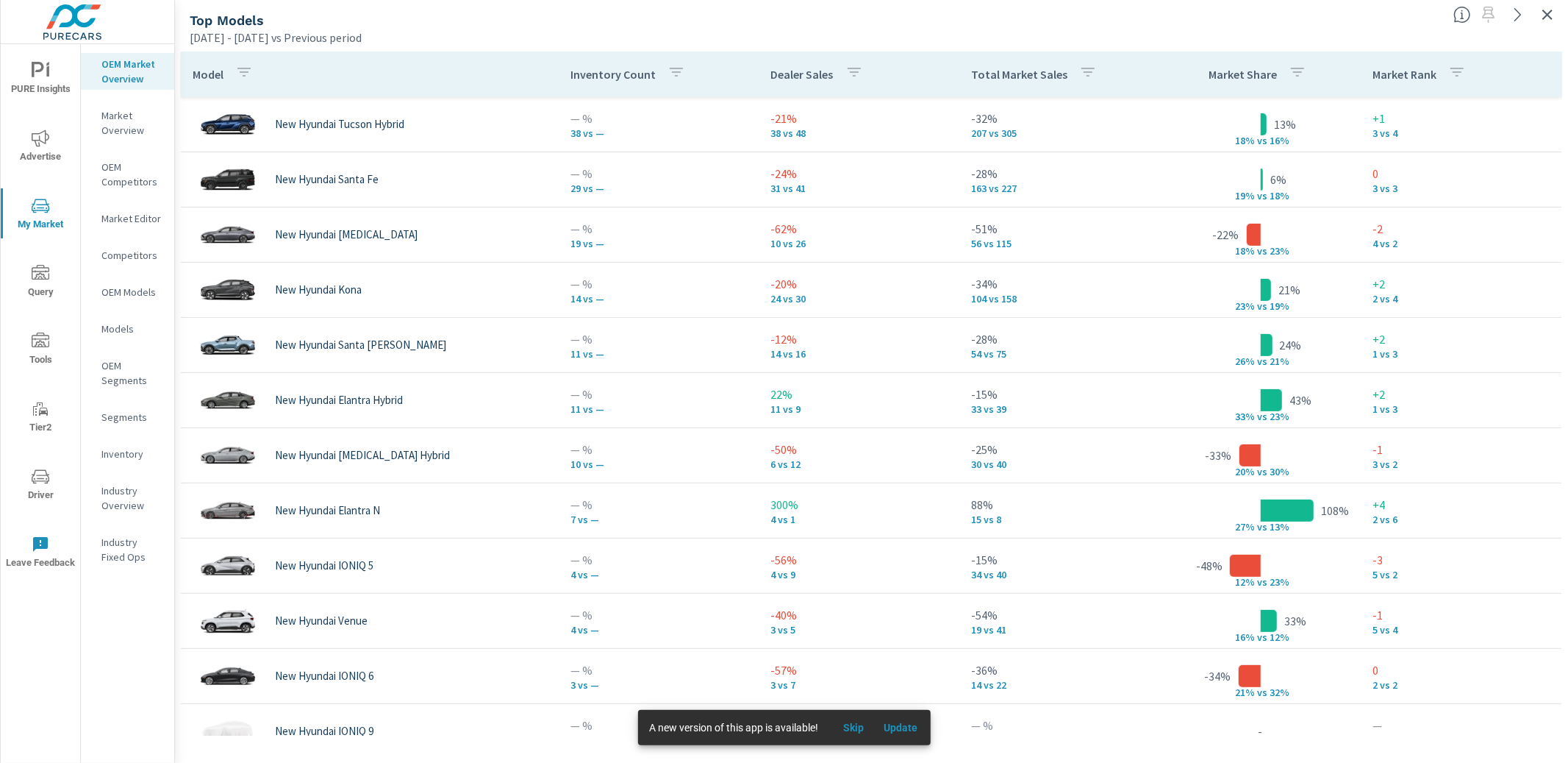
scroll to position [220, 0]
click at [1543, 10] on button "button" at bounding box center [1547, 14] width 23 height 23
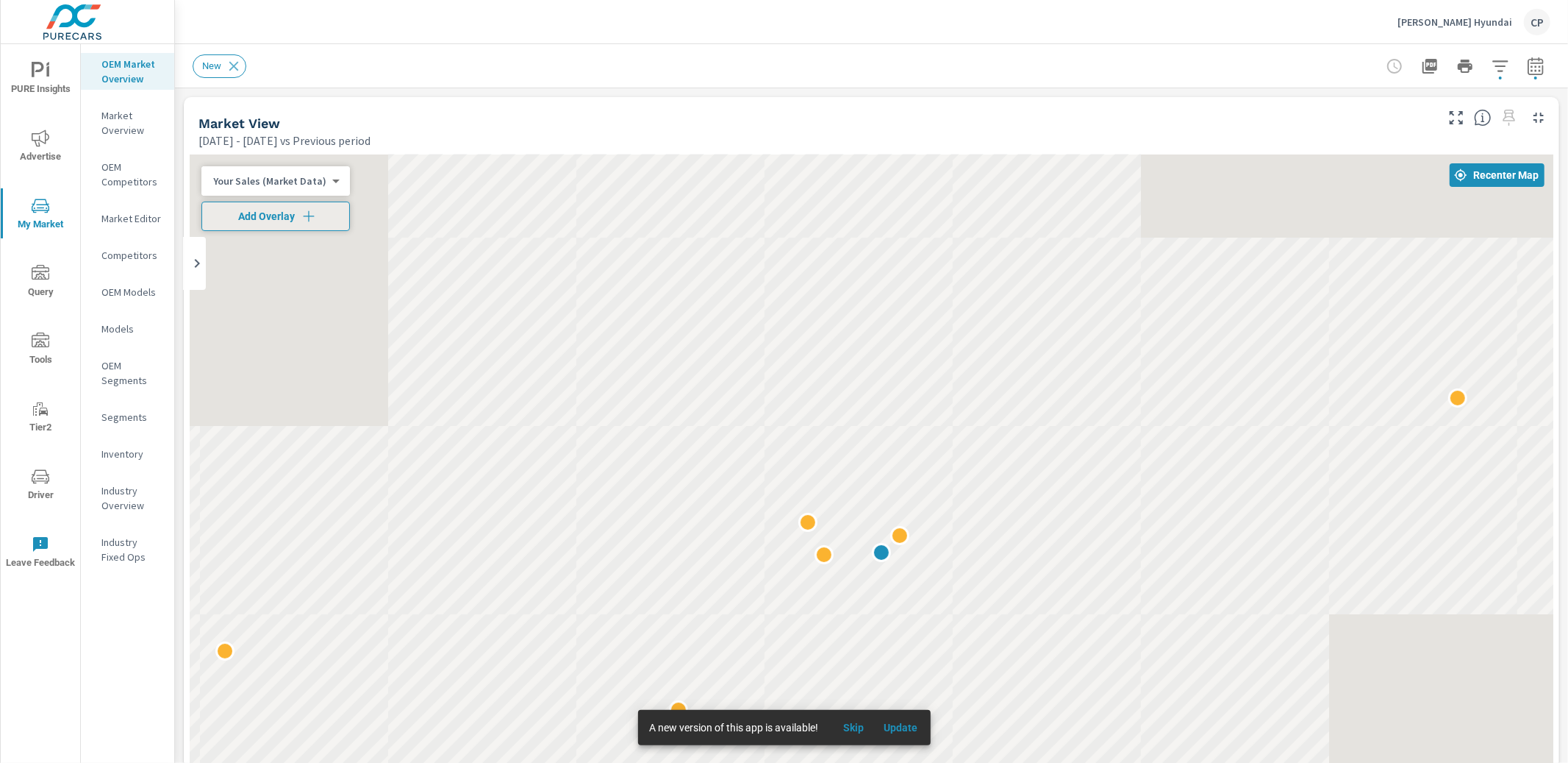
scroll to position [110, 0]
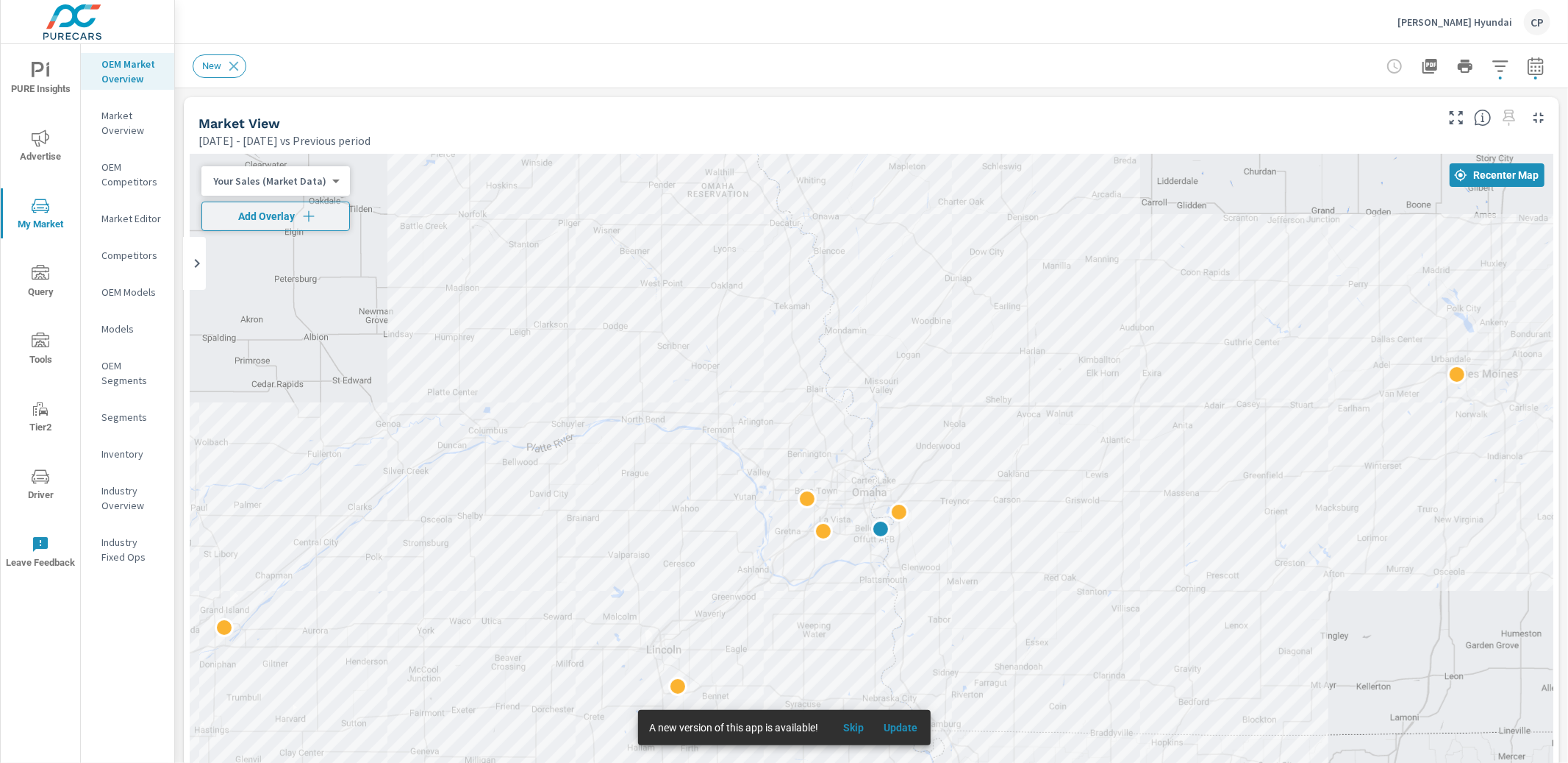
click at [1494, 19] on p "Beardmore Hyundai" at bounding box center [1454, 22] width 115 height 13
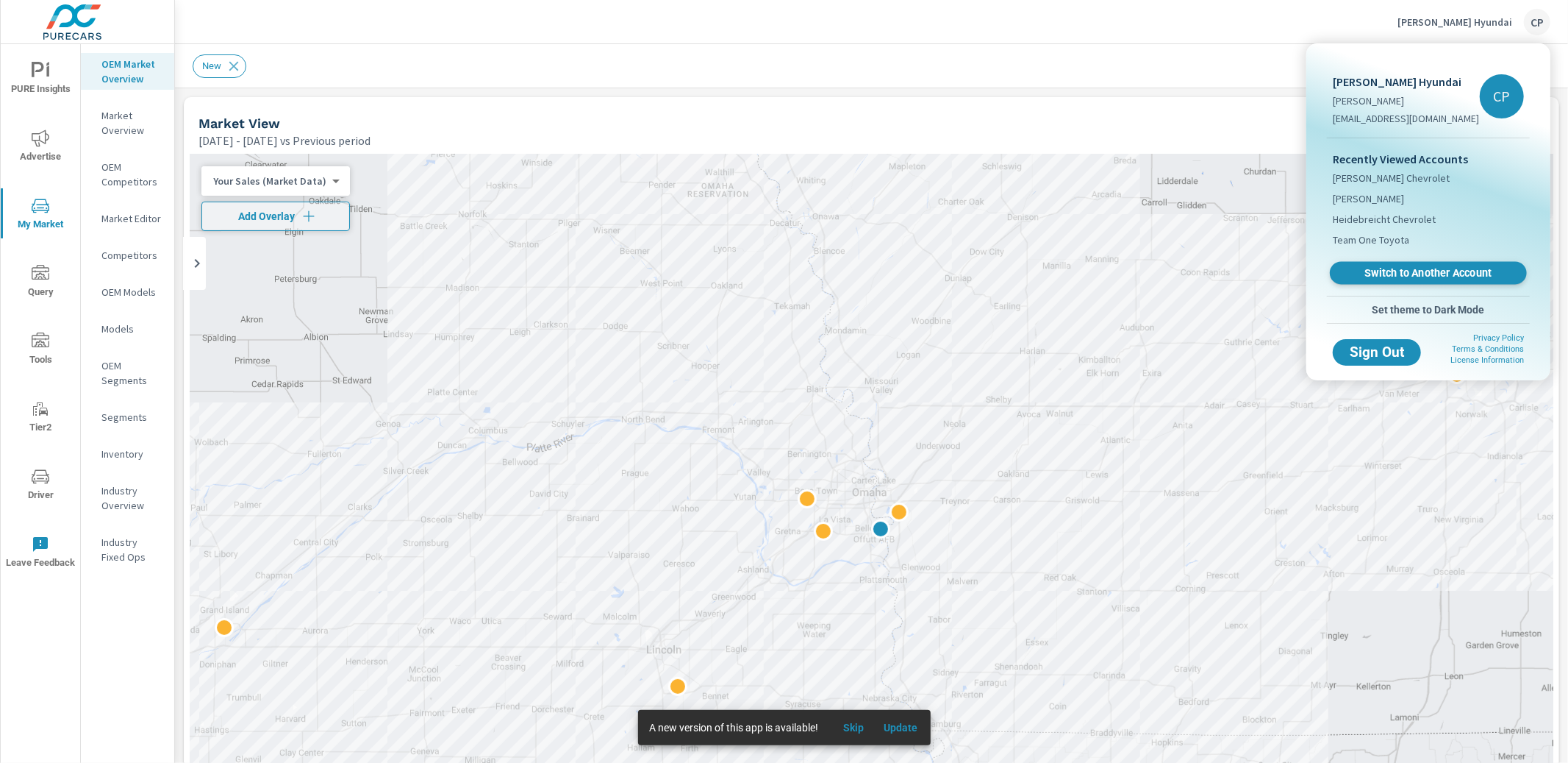
click at [1377, 266] on span "Switch to Another Account" at bounding box center [1428, 273] width 180 height 14
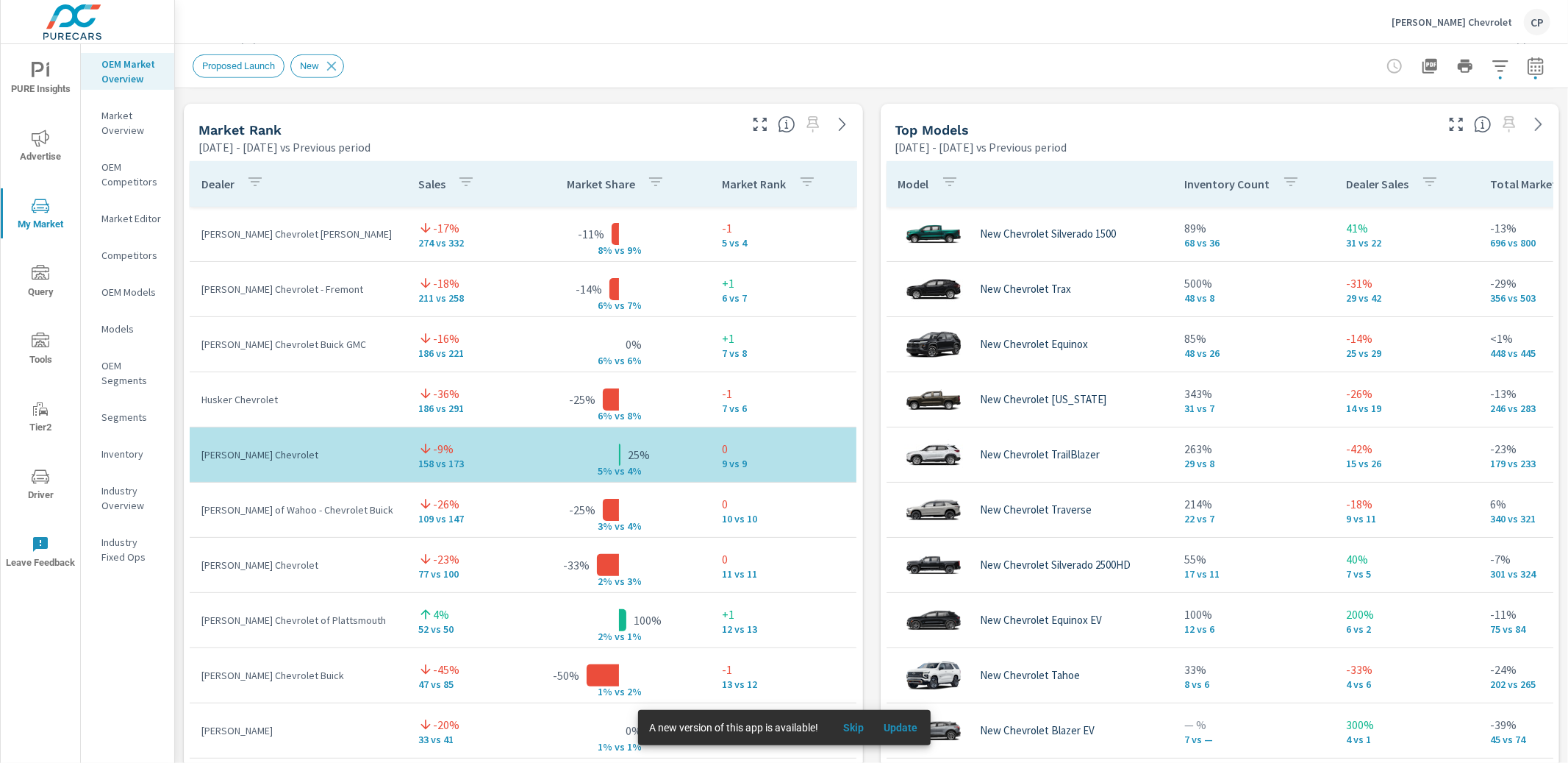
scroll to position [220, 0]
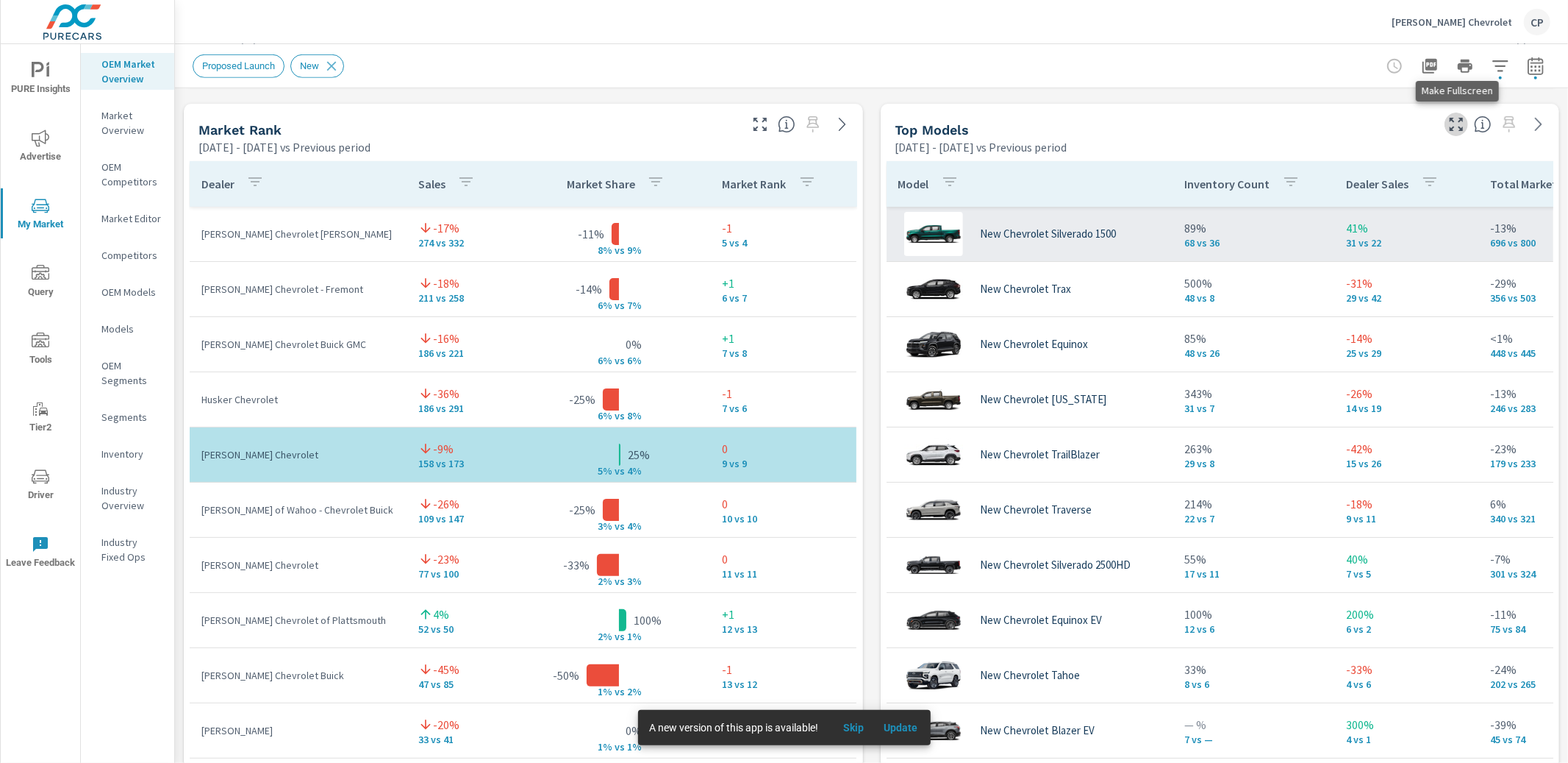
click at [1457, 123] on icon "button" at bounding box center [1456, 124] width 18 height 18
